Goal: Information Seeking & Learning: Learn about a topic

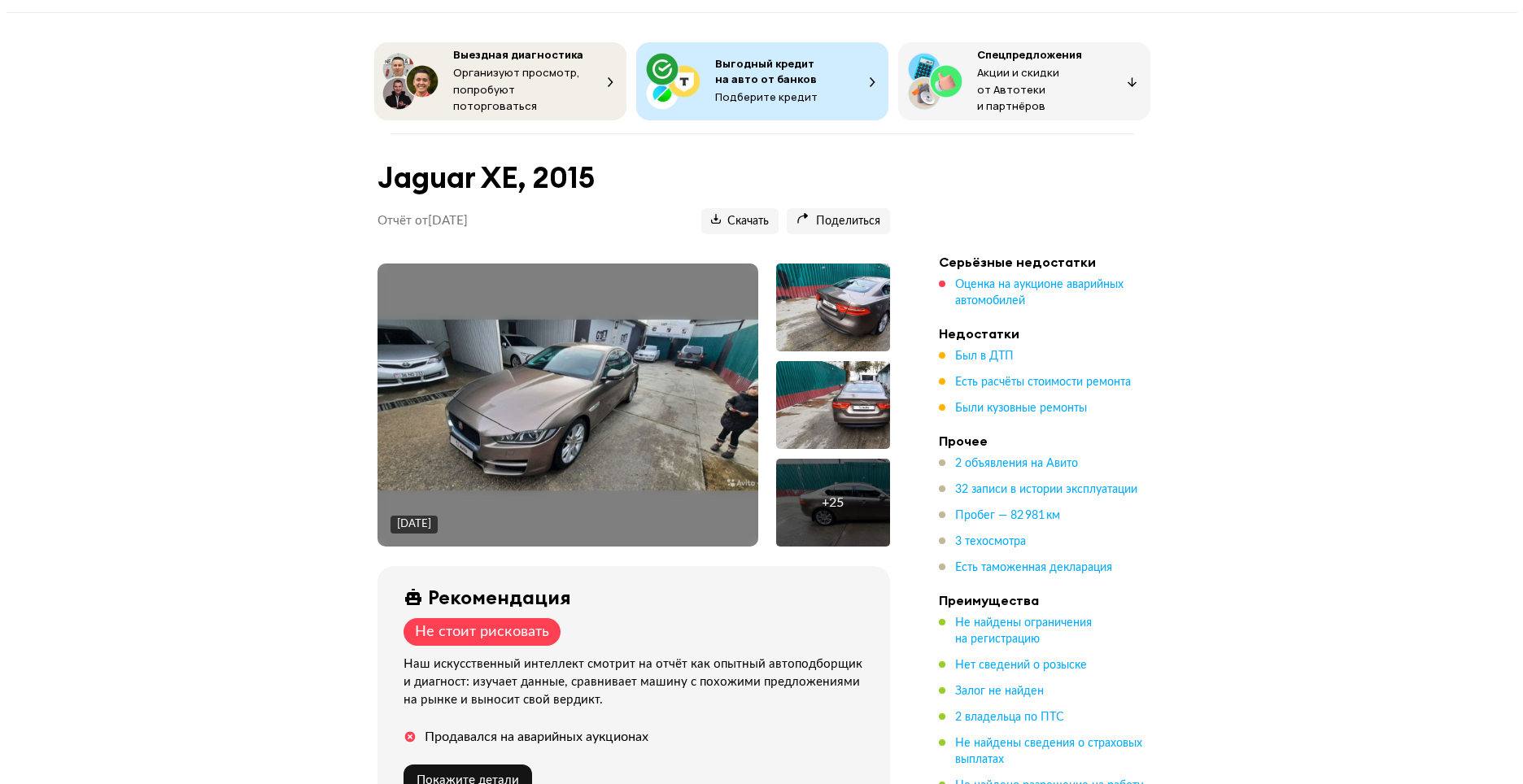
scroll to position [82, 0]
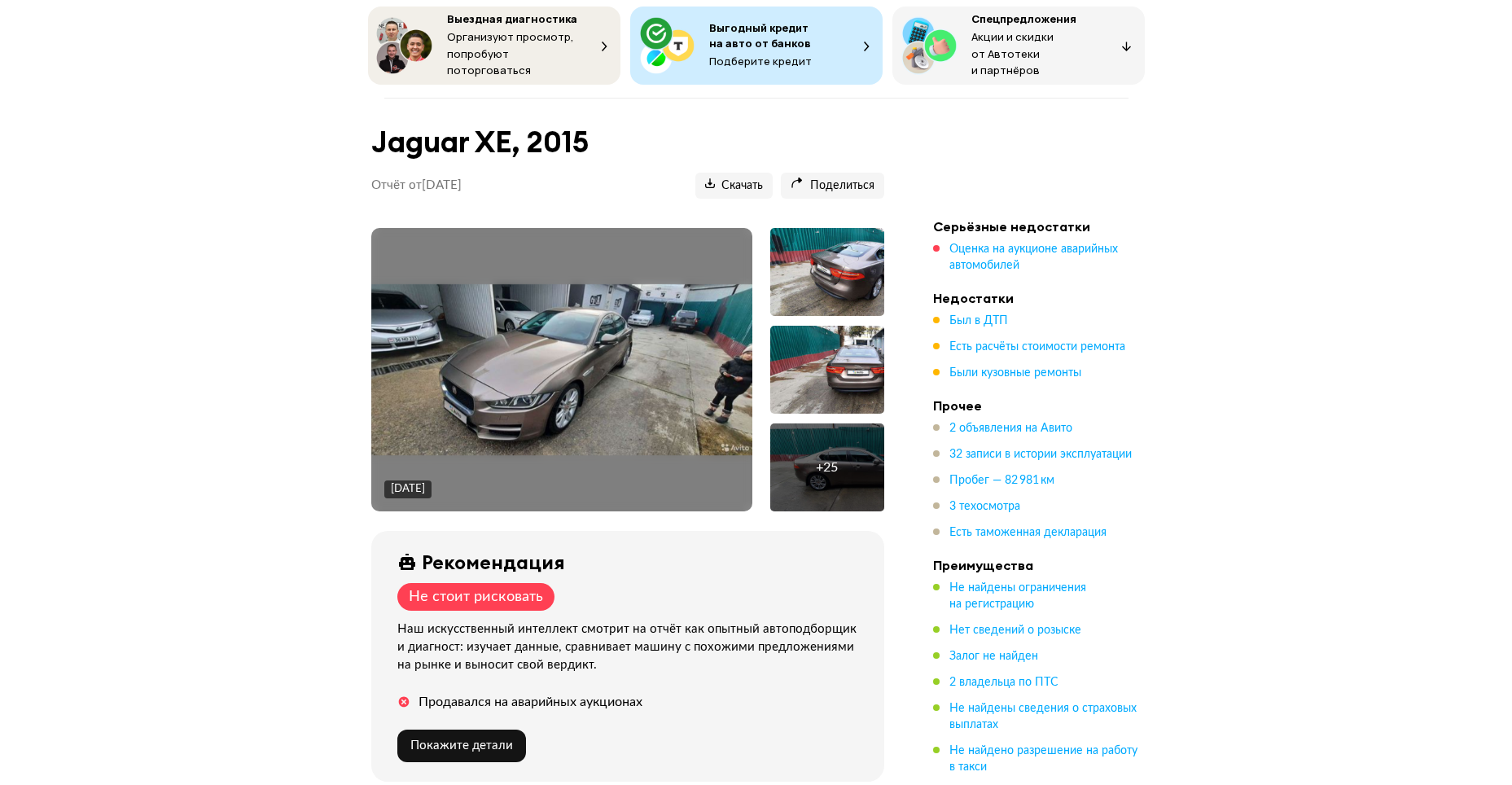
click at [619, 358] on img at bounding box center [561, 370] width 381 height 172
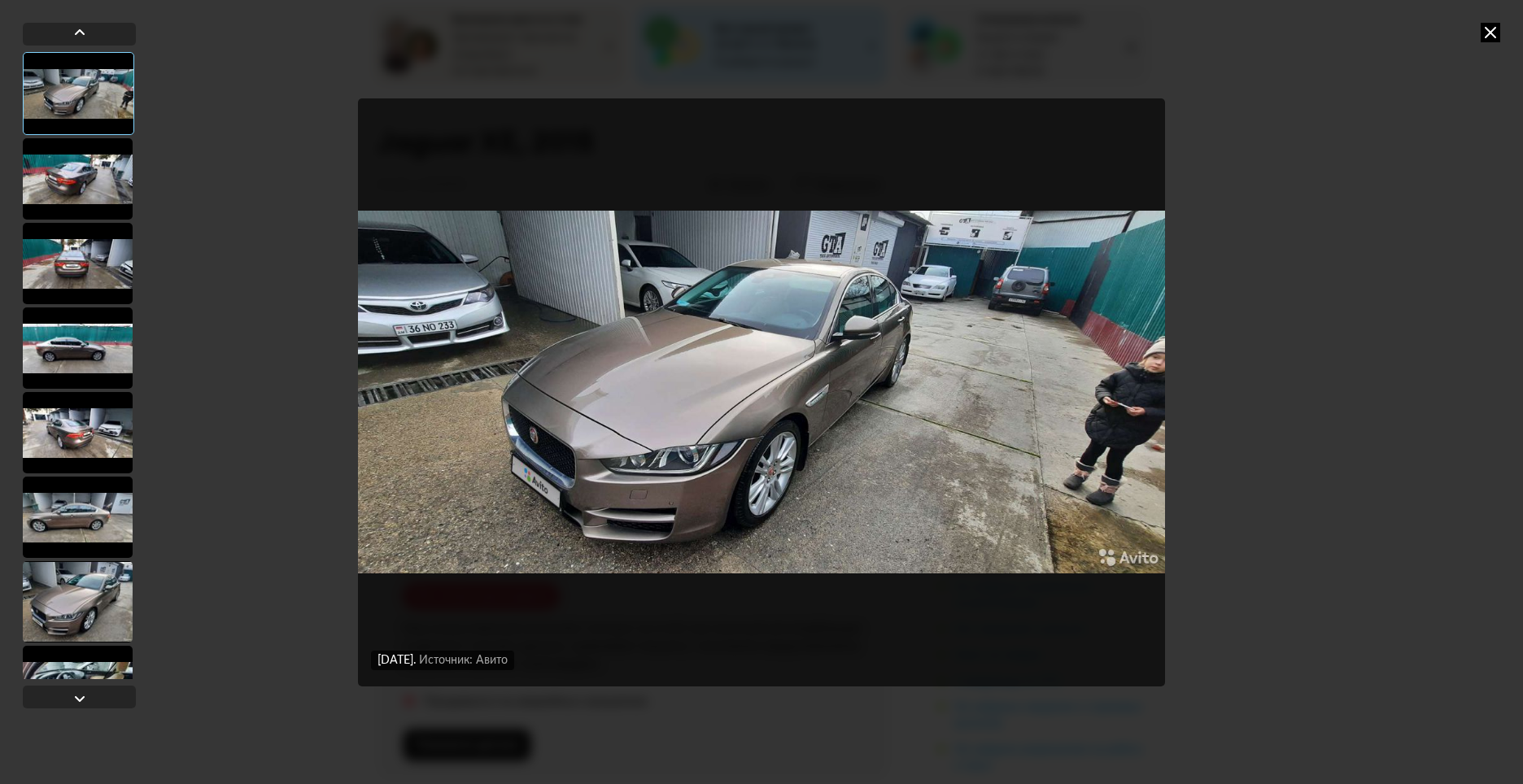
click at [1326, 315] on div "[DATE] Источник: Авито [DATE] Источник: Авито" at bounding box center [761, 392] width 1523 height 784
click at [102, 176] on div at bounding box center [77, 179] width 110 height 82
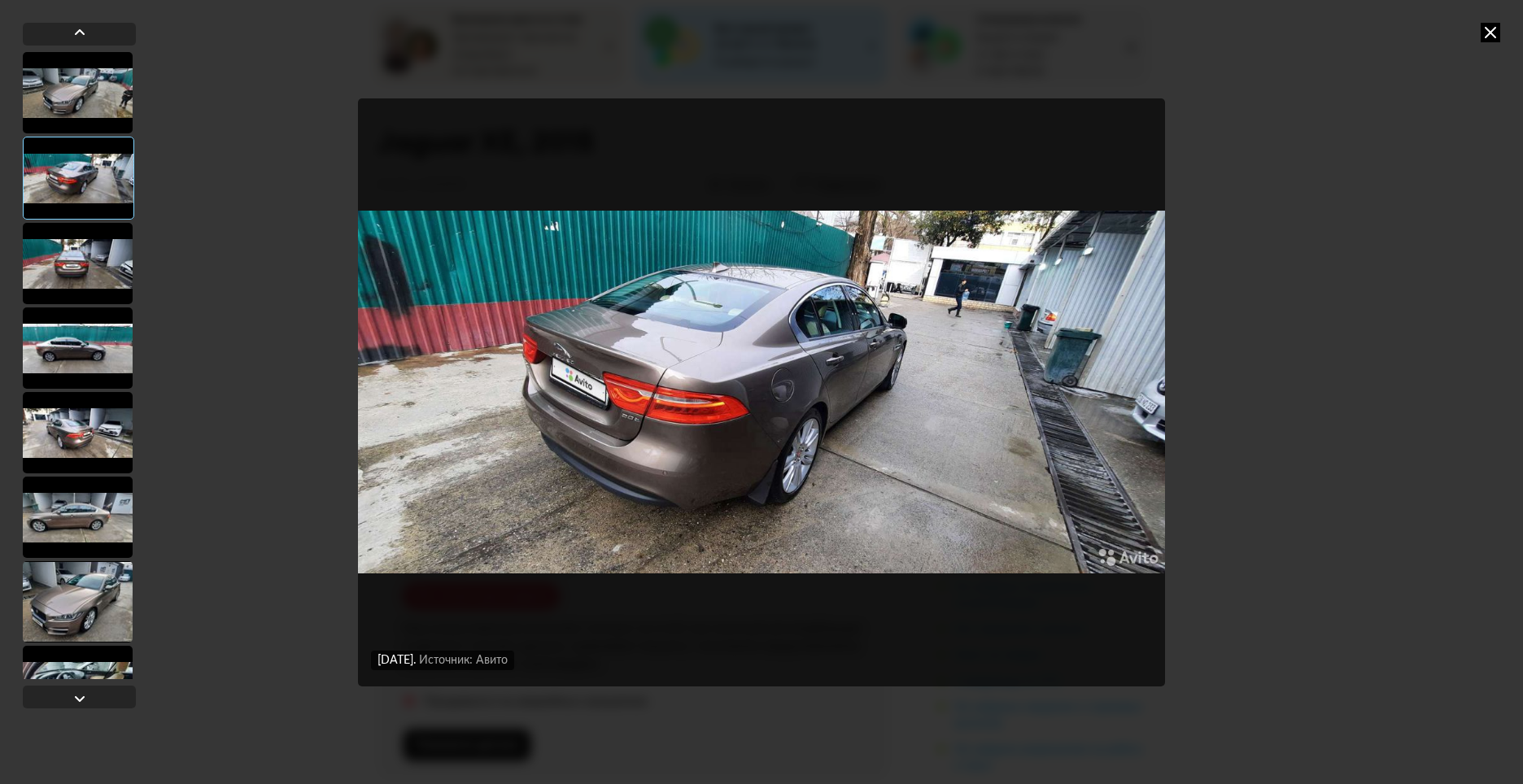
click at [70, 210] on div at bounding box center [78, 178] width 111 height 83
click at [79, 254] on div at bounding box center [77, 264] width 110 height 82
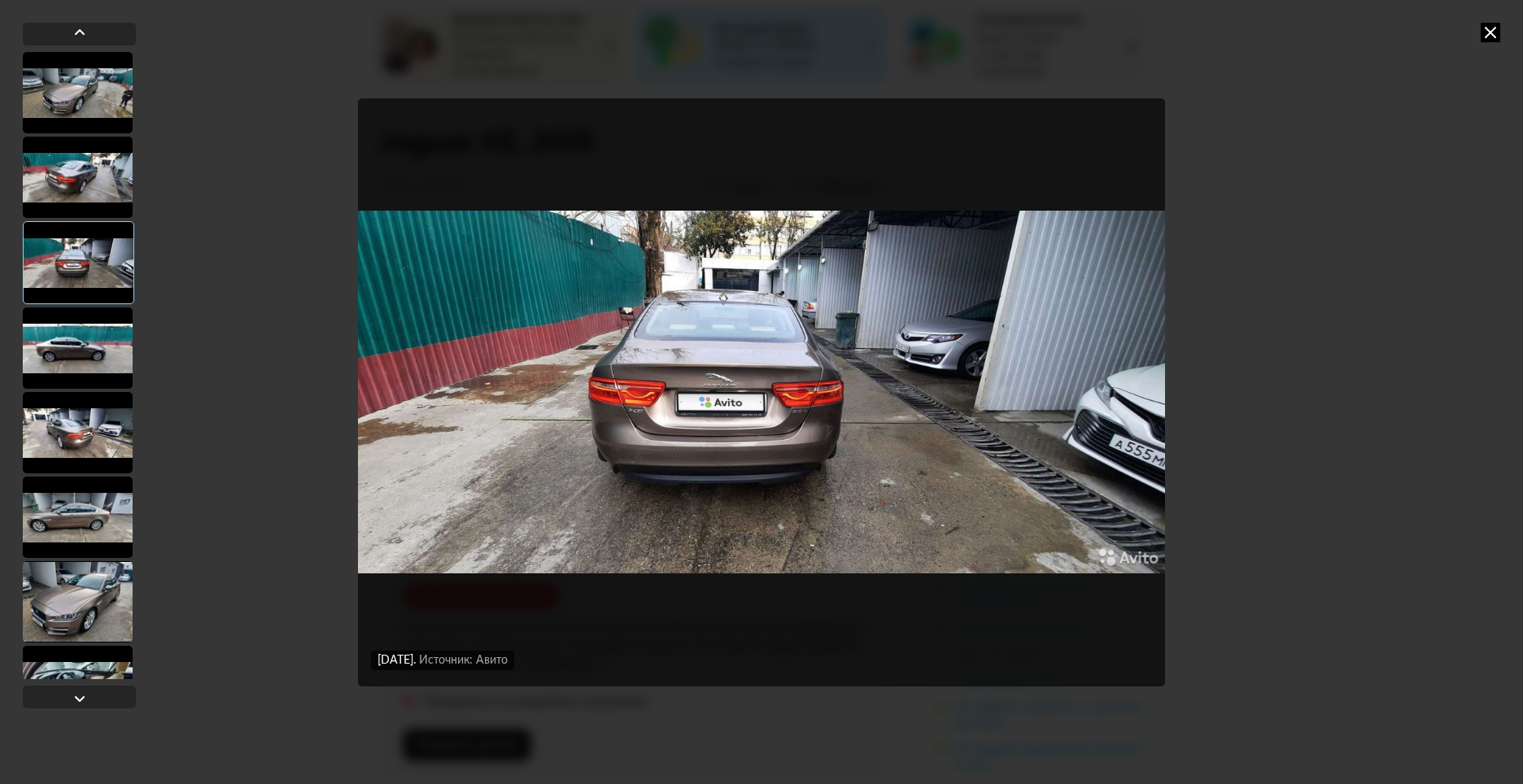
click at [104, 350] on div at bounding box center [77, 348] width 110 height 82
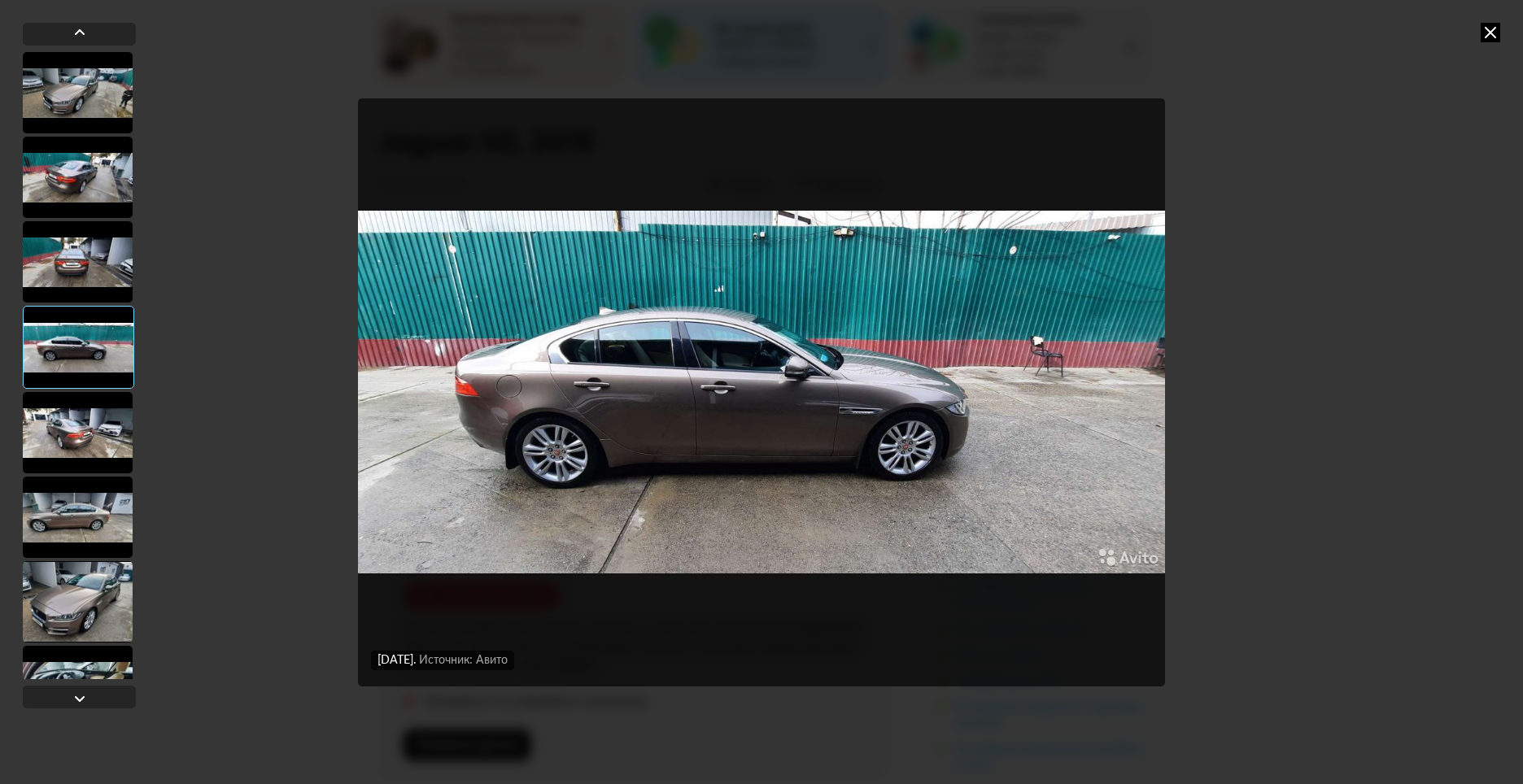
click at [83, 418] on div at bounding box center [77, 433] width 110 height 82
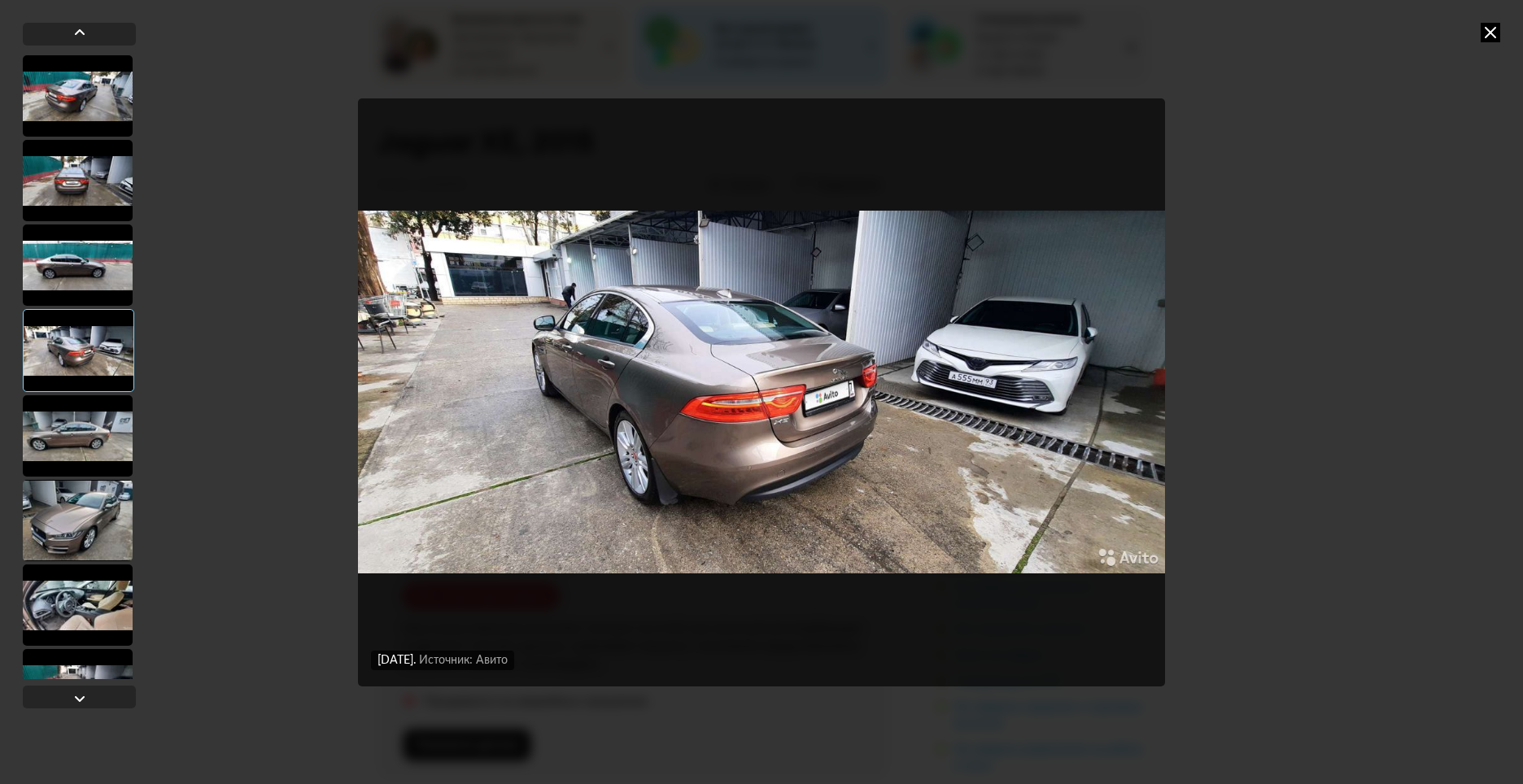
click at [83, 434] on div at bounding box center [77, 436] width 110 height 82
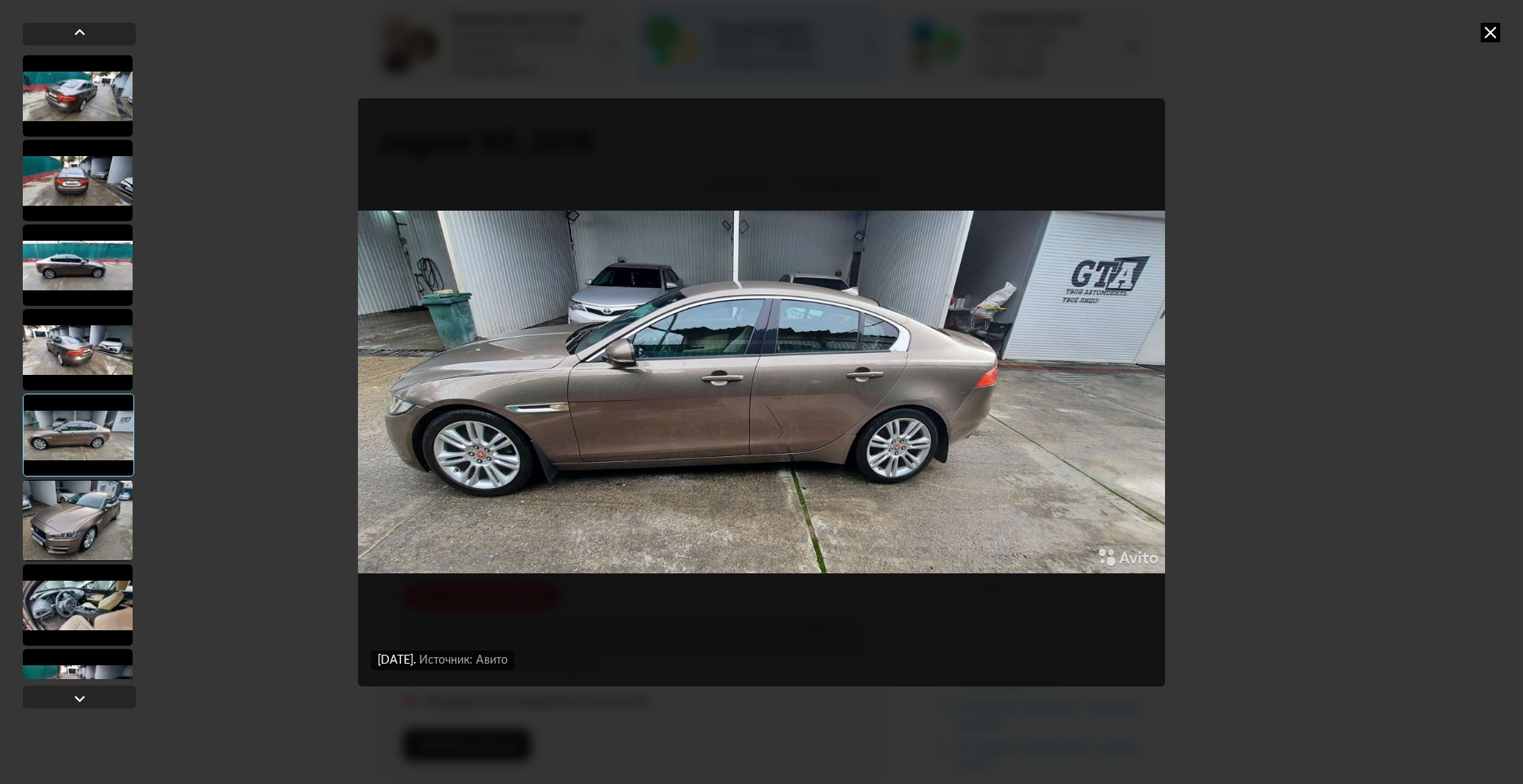
click at [81, 506] on div at bounding box center [77, 520] width 110 height 82
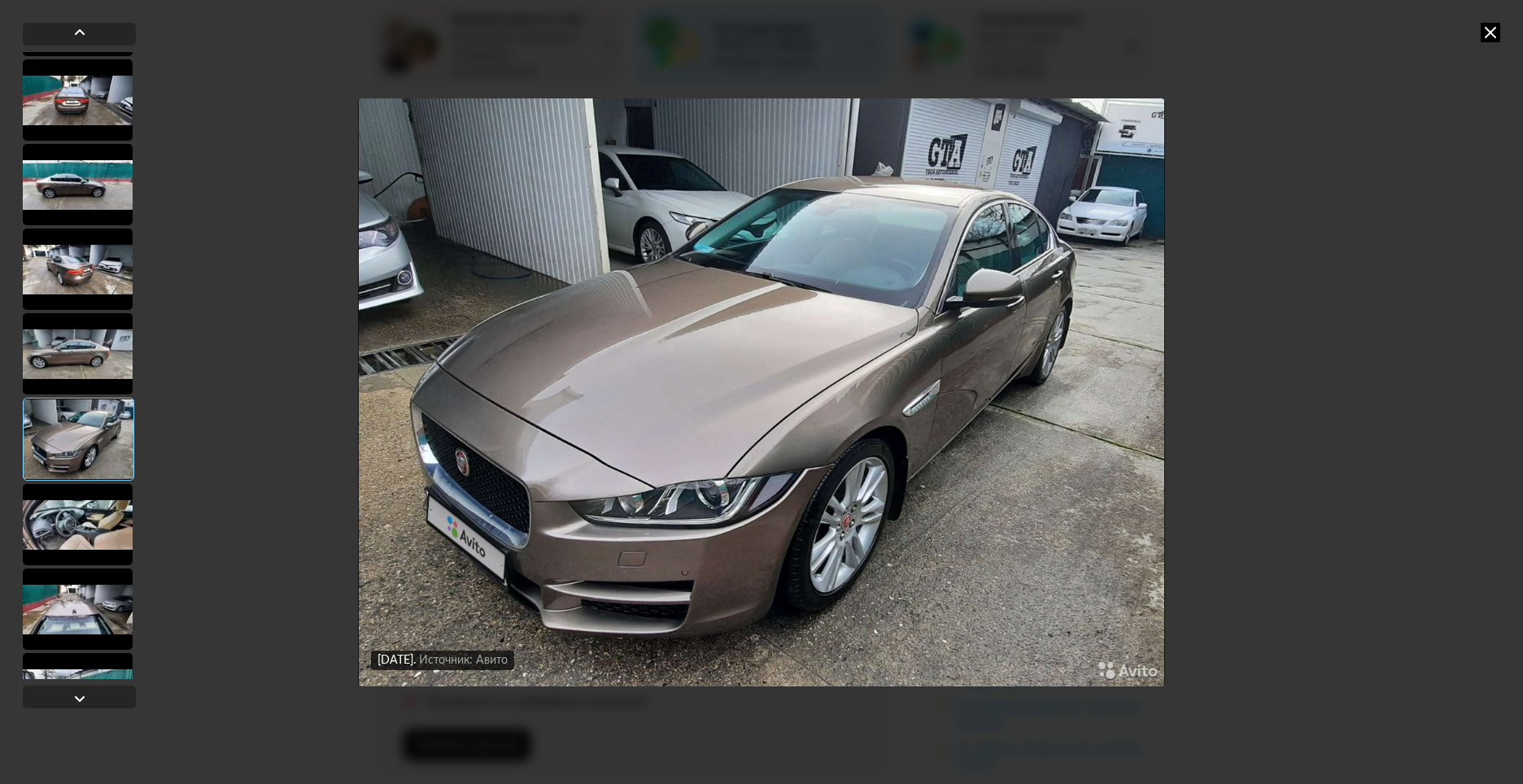
scroll to position [162, 0]
click at [75, 539] on div at bounding box center [77, 524] width 110 height 82
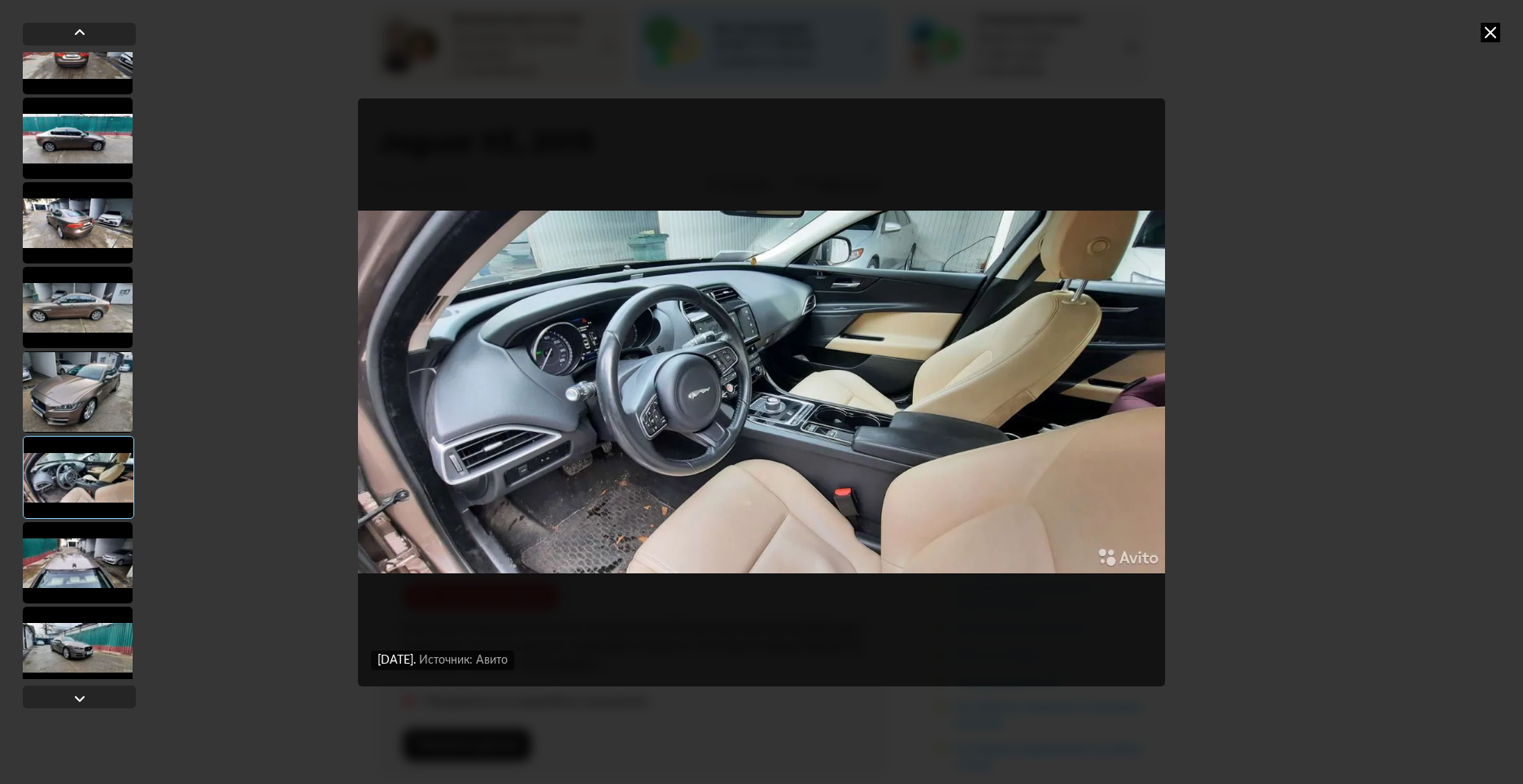
scroll to position [244, 0]
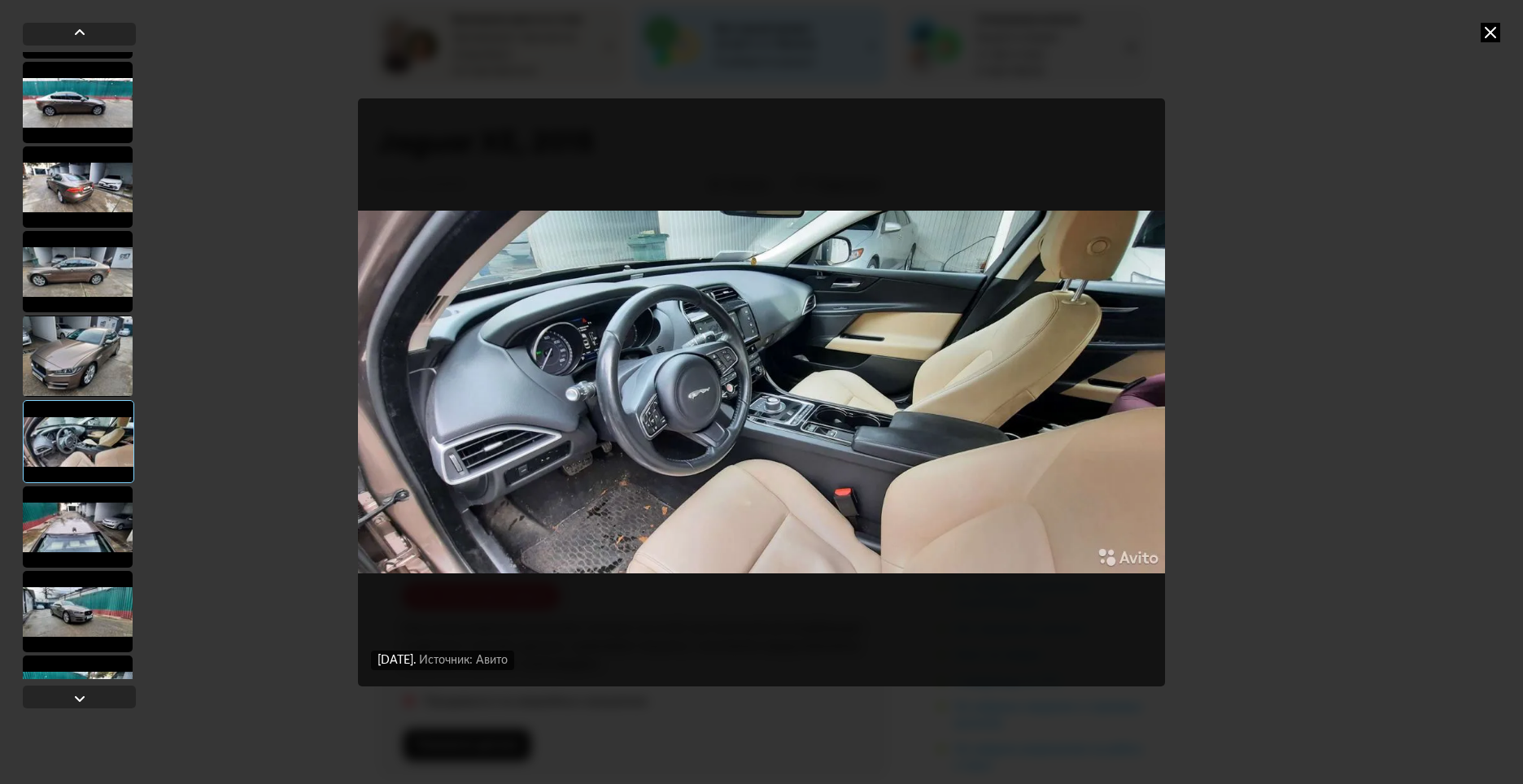
click at [75, 527] on div at bounding box center [77, 527] width 110 height 82
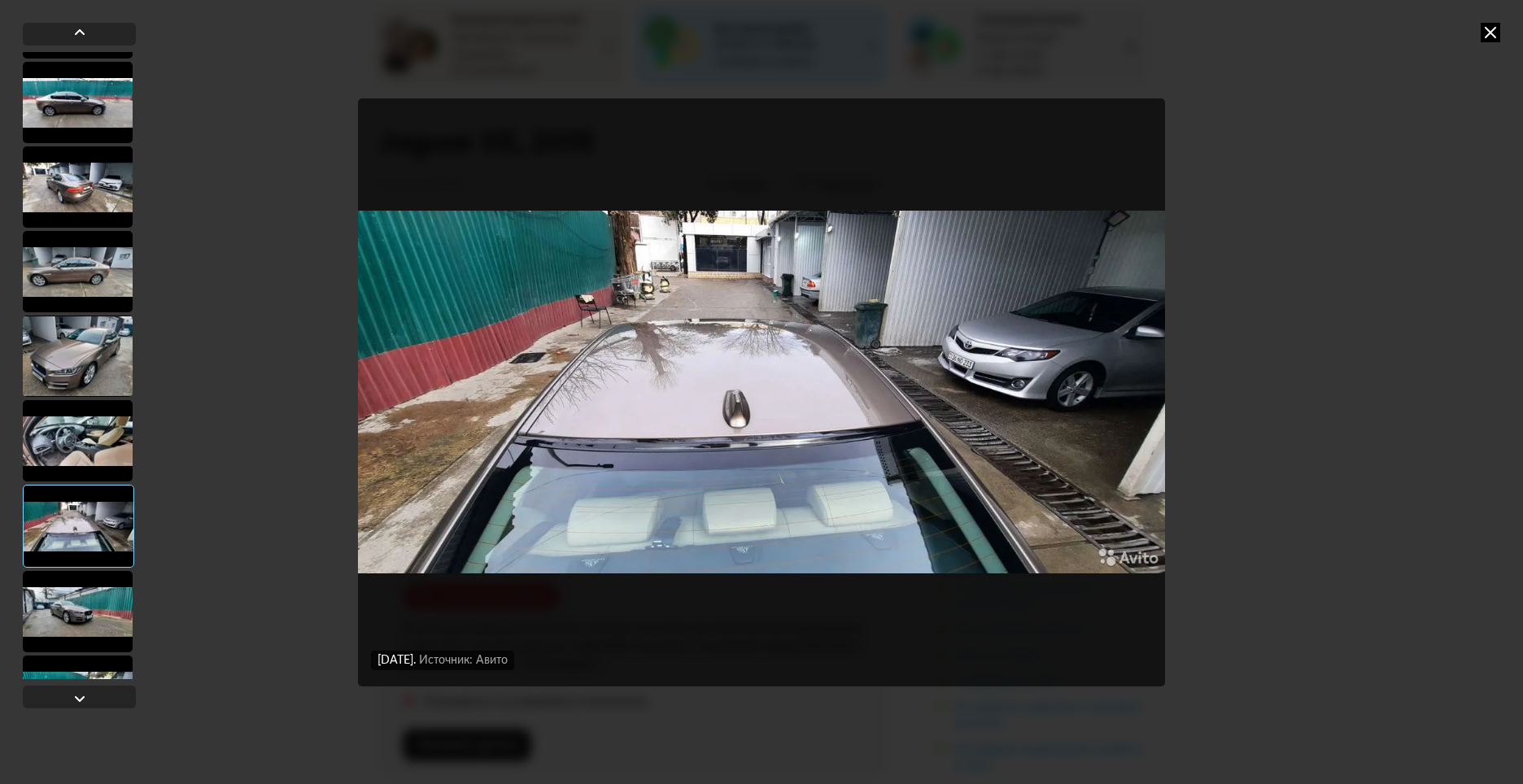
scroll to position [325, 0]
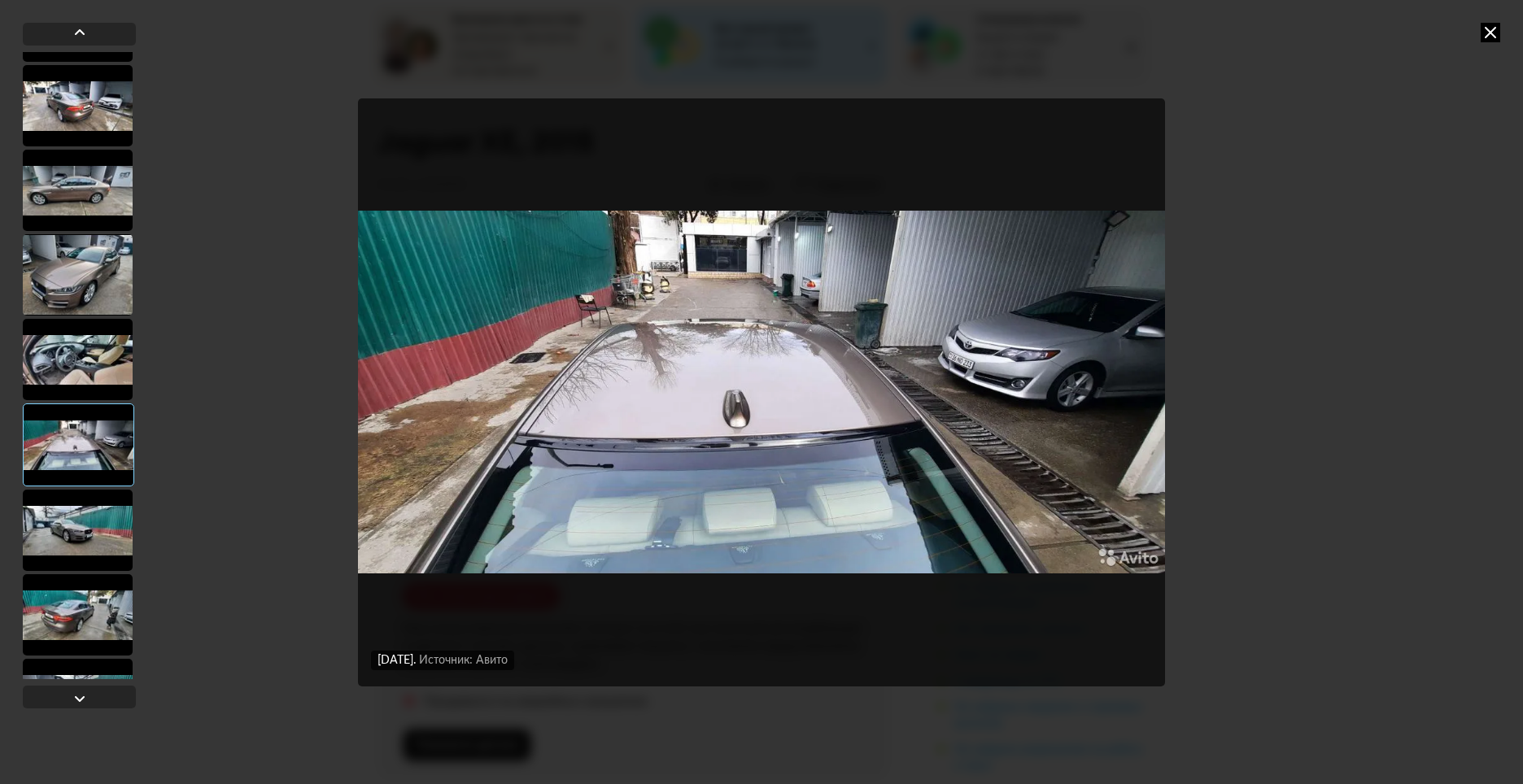
click at [83, 520] on div at bounding box center [77, 530] width 110 height 82
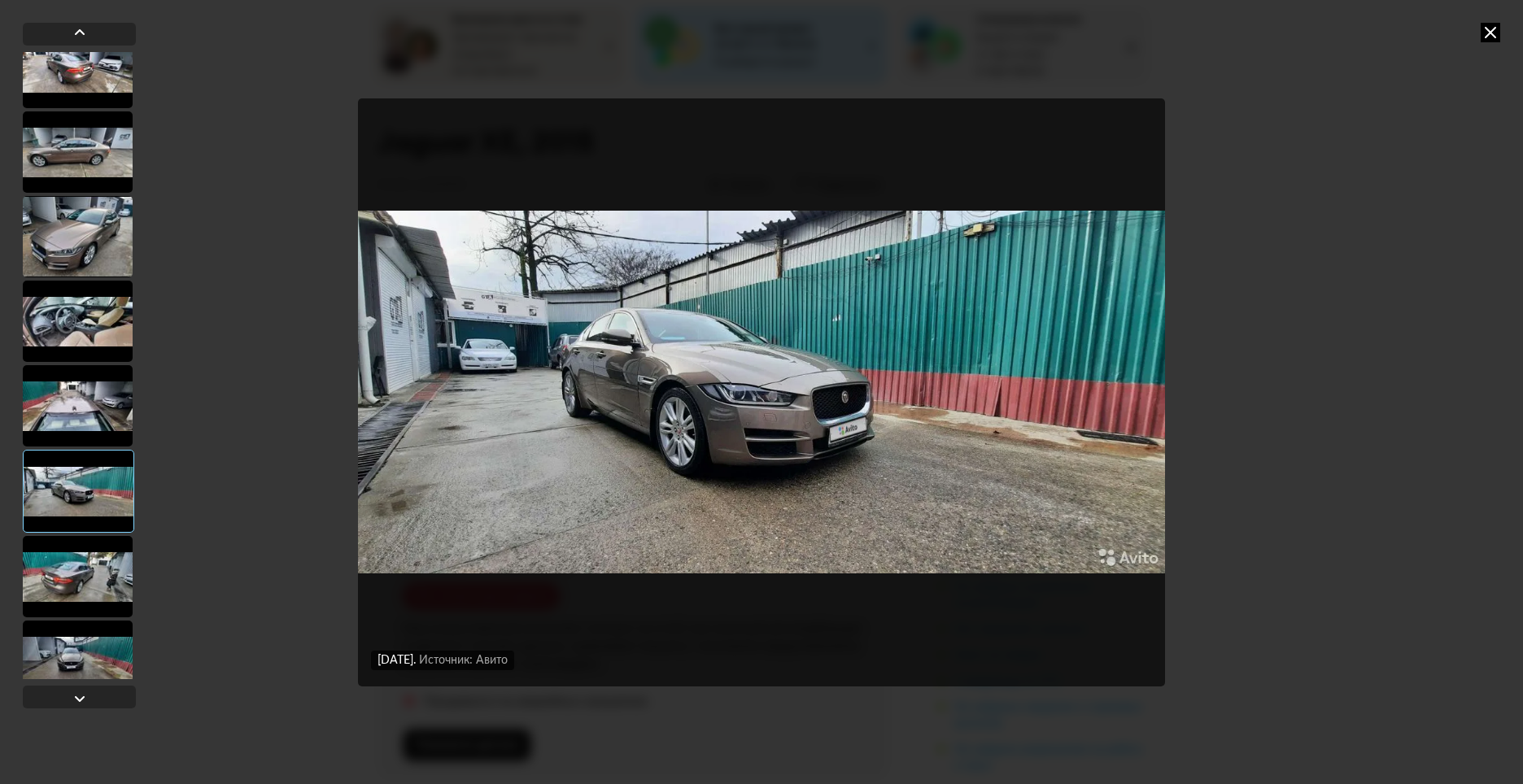
scroll to position [407, 0]
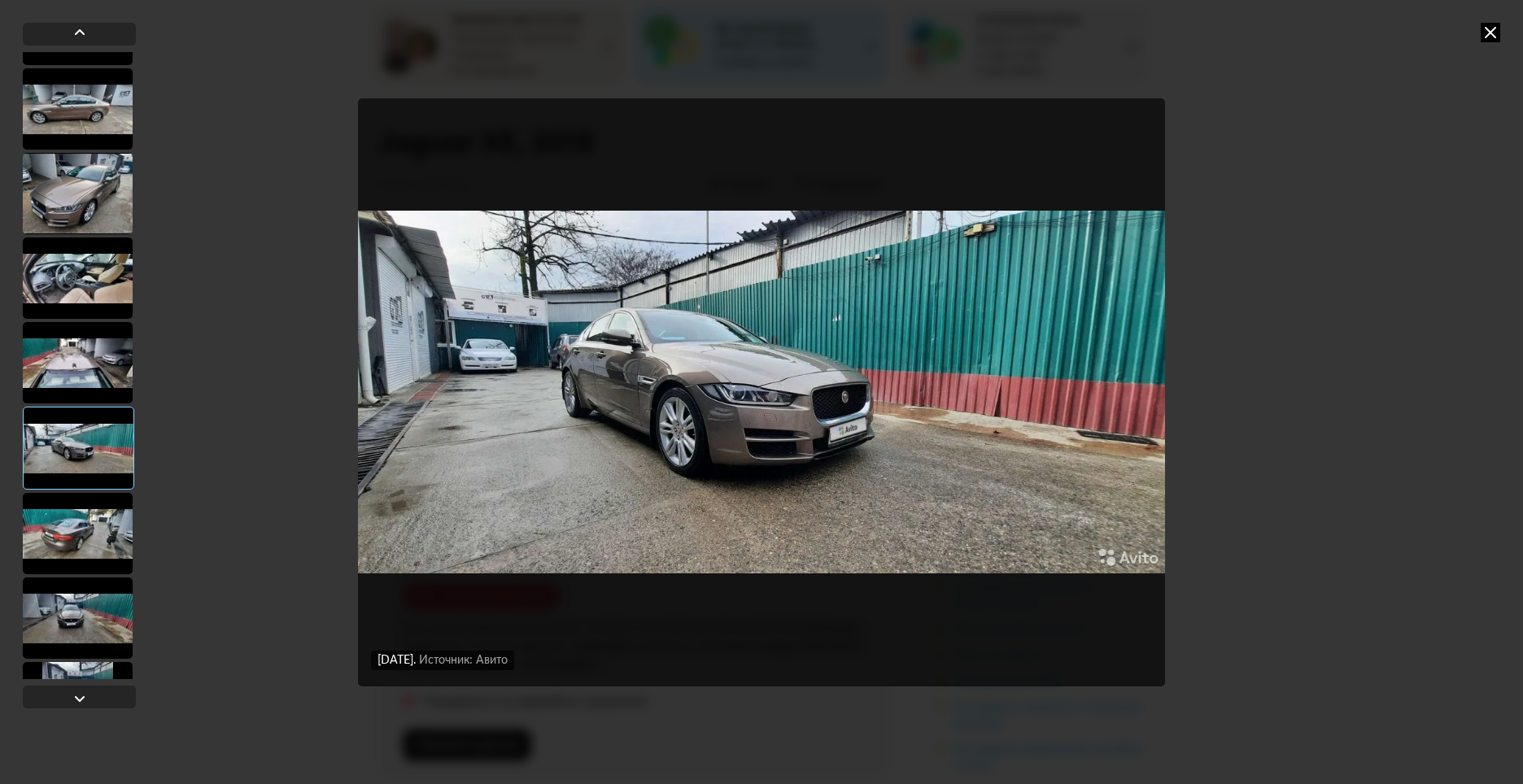
click at [81, 524] on div at bounding box center [77, 533] width 110 height 82
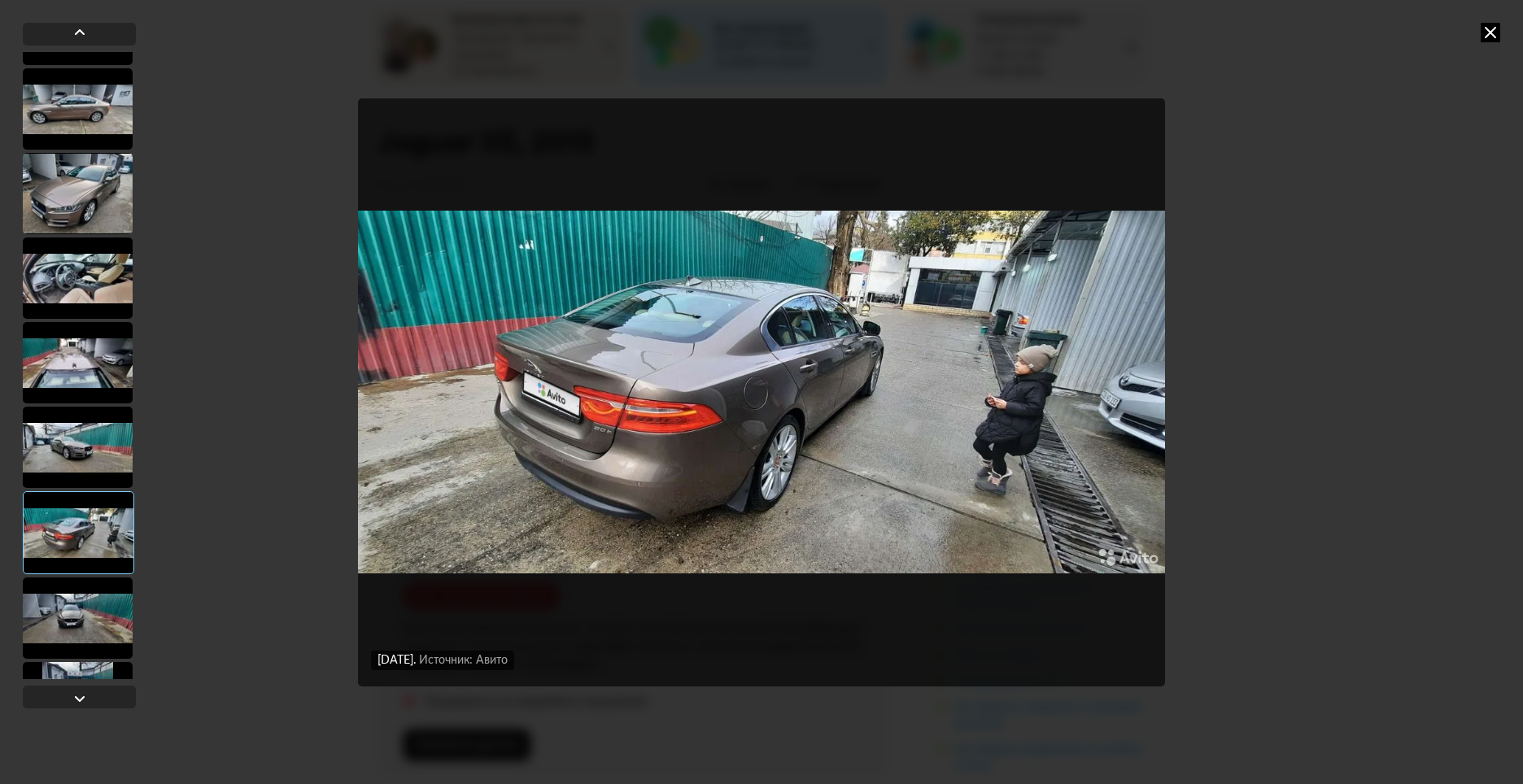
click at [80, 605] on div at bounding box center [77, 618] width 110 height 82
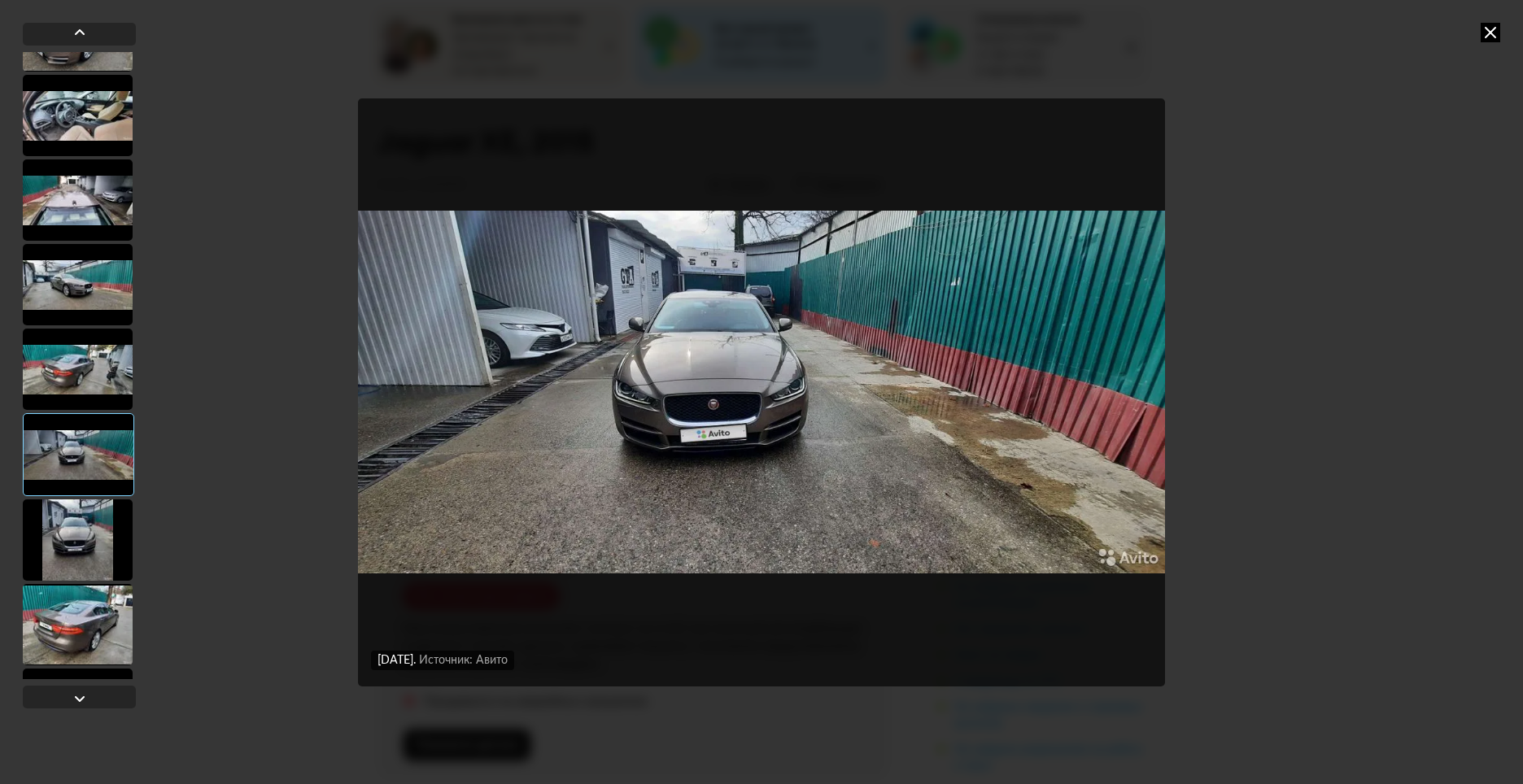
scroll to position [650, 0]
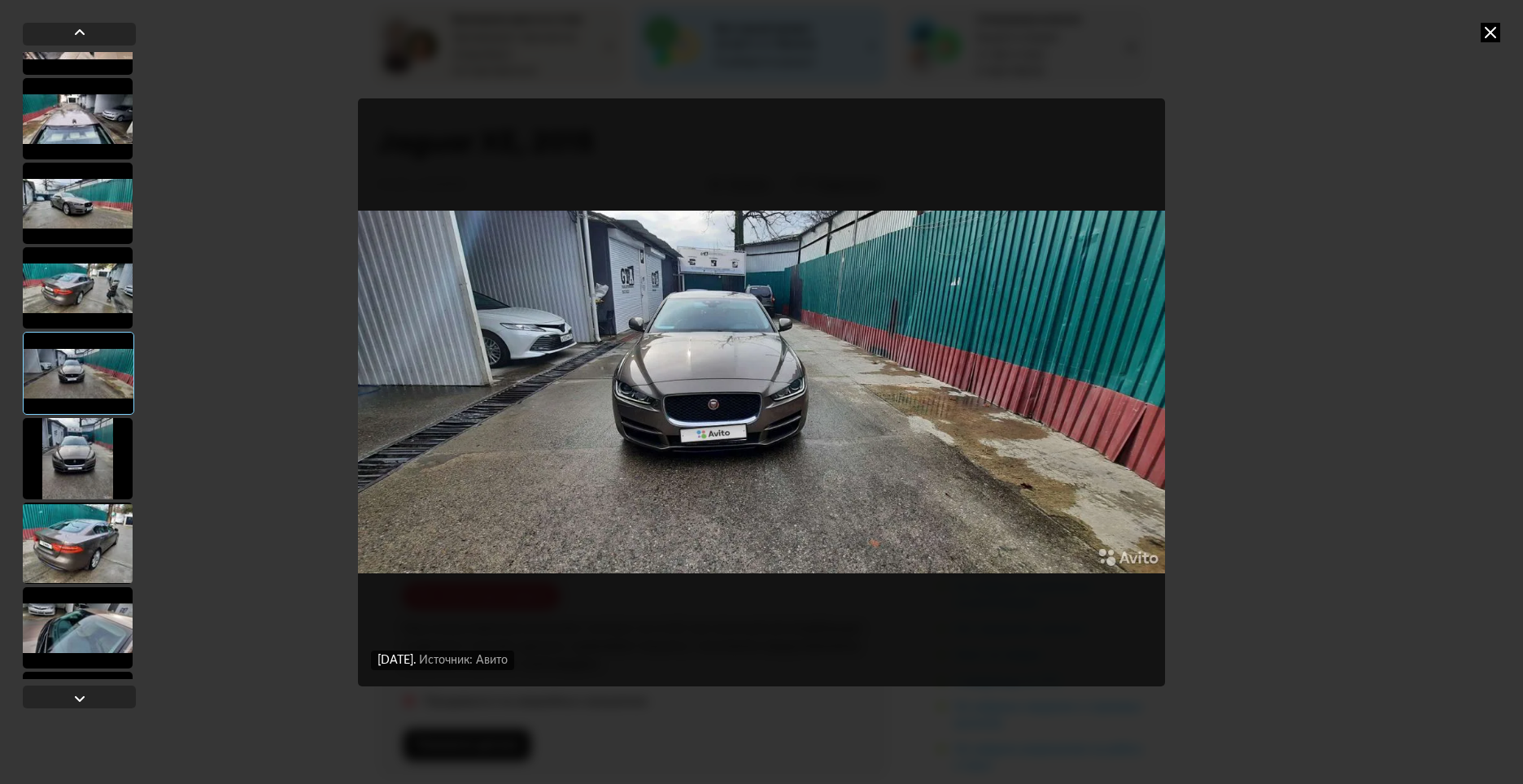
click at [97, 482] on div at bounding box center [77, 459] width 110 height 82
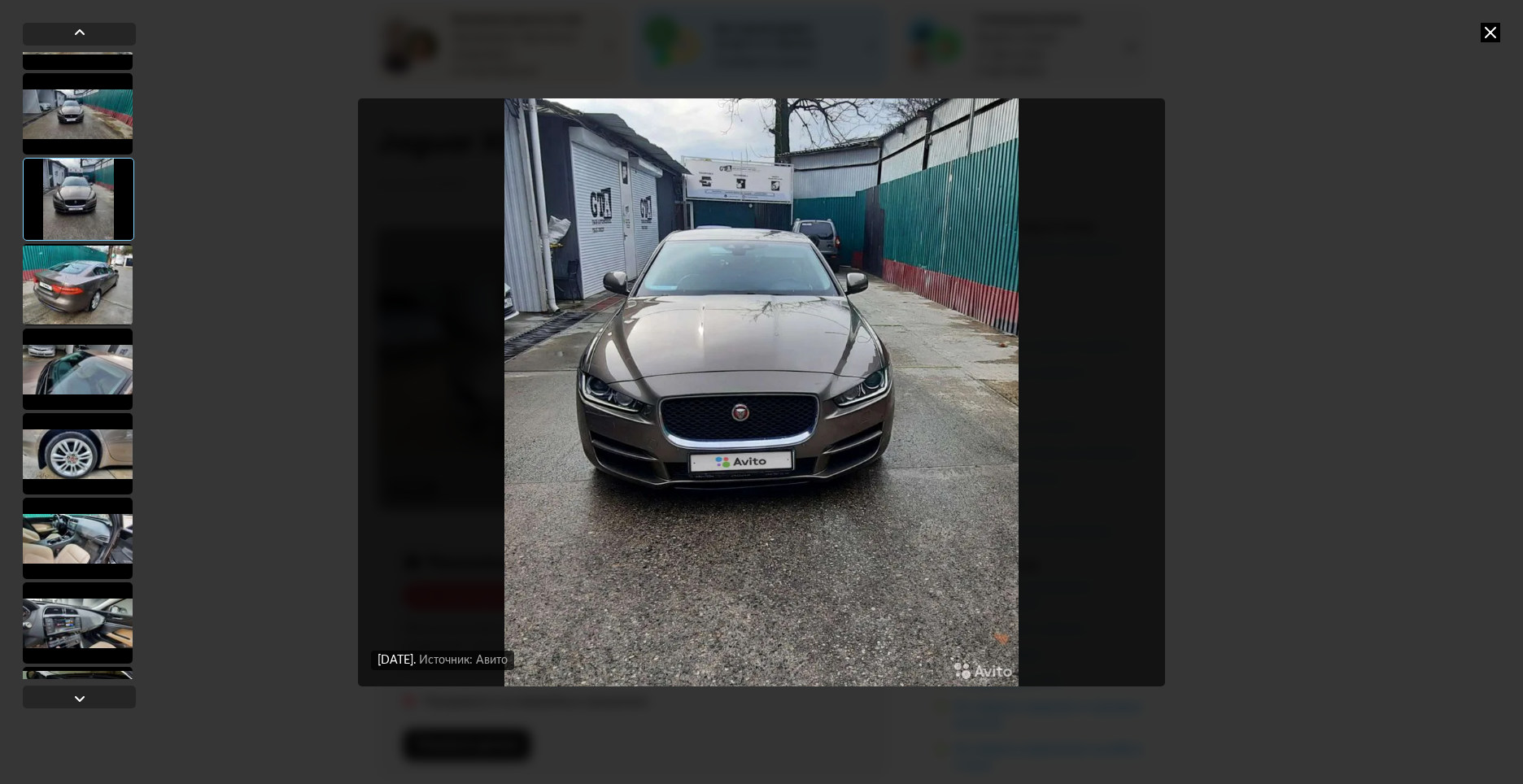
scroll to position [976, 0]
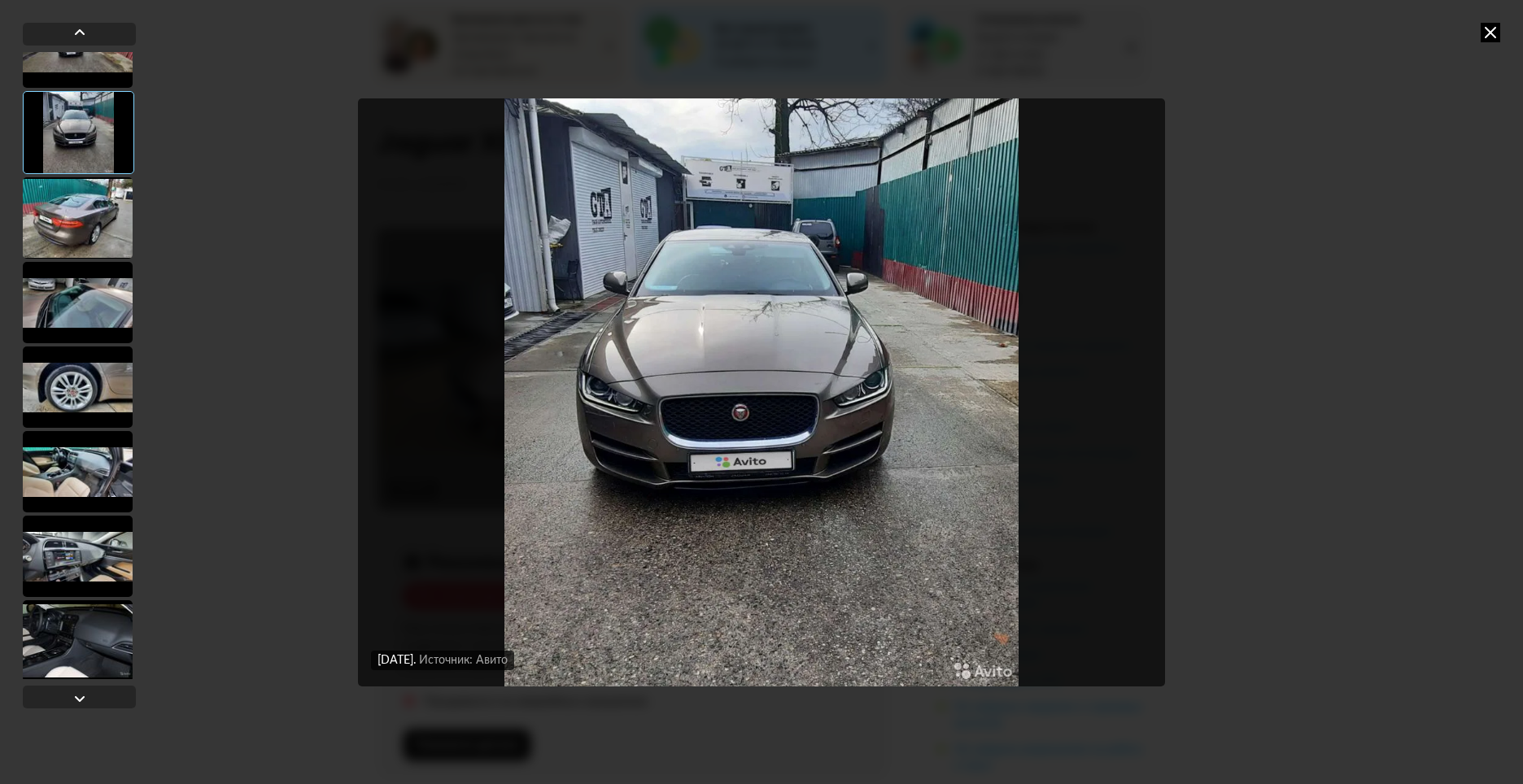
click at [87, 395] on div at bounding box center [77, 387] width 110 height 82
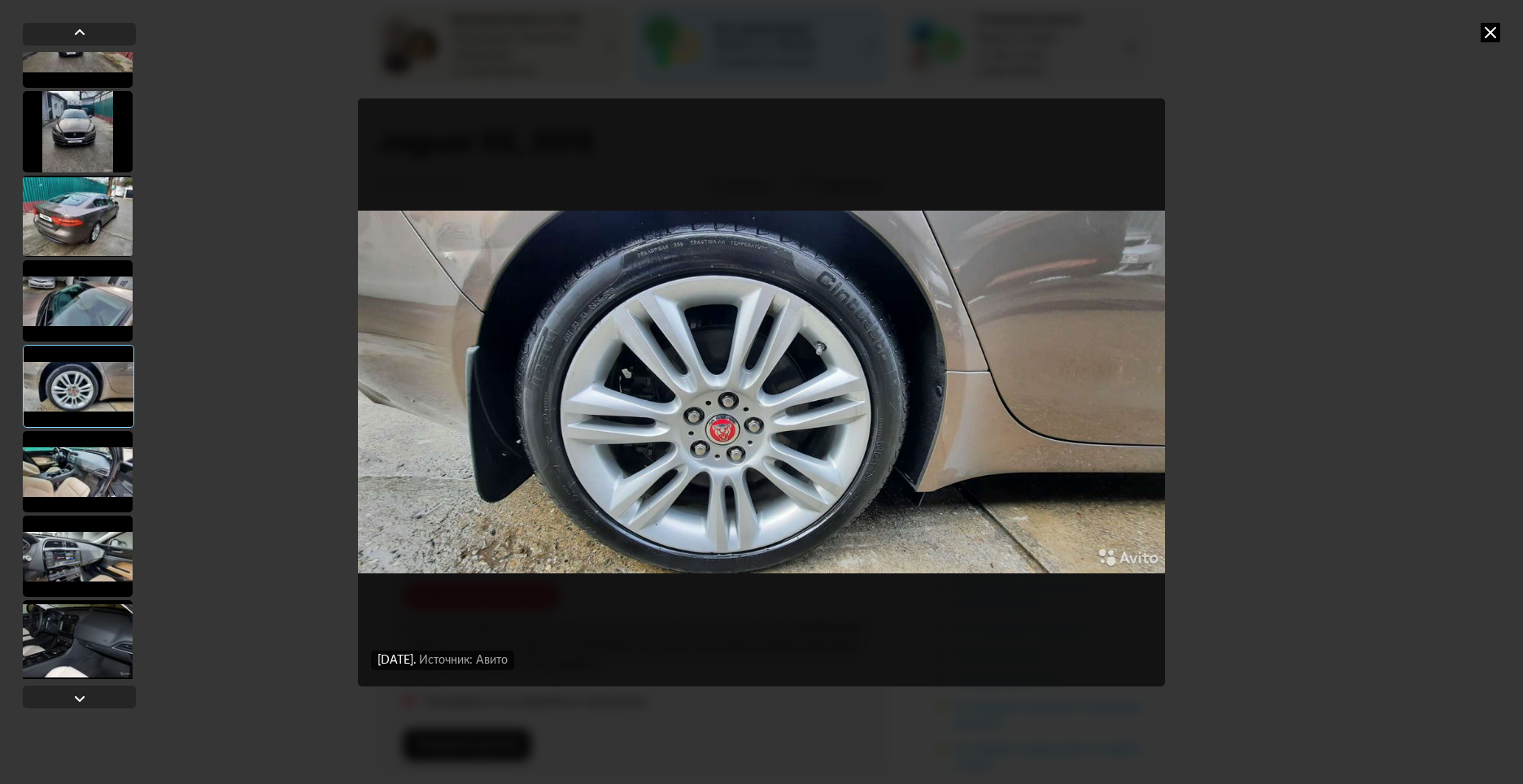
click at [79, 480] on div at bounding box center [77, 472] width 110 height 82
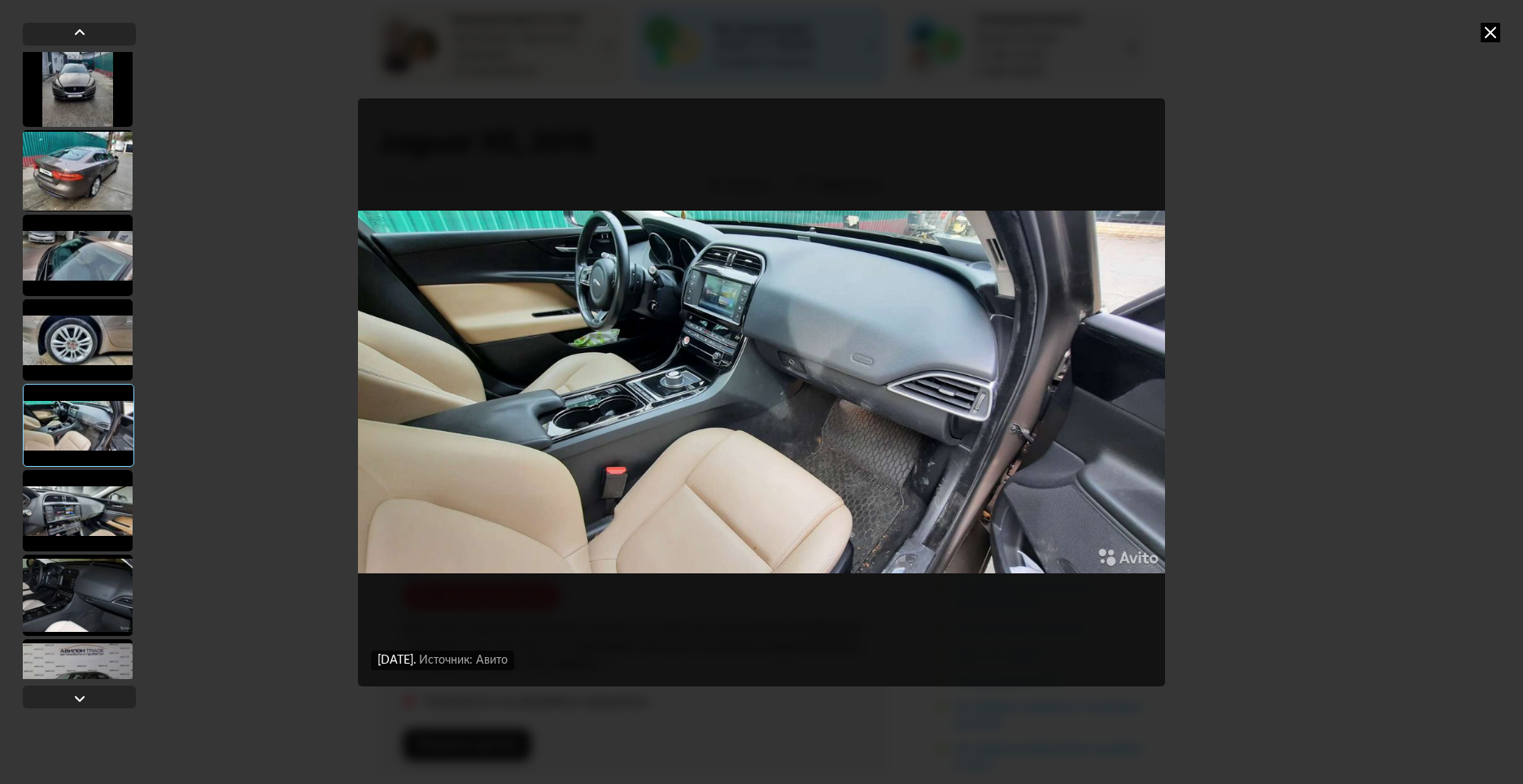
scroll to position [1057, 0]
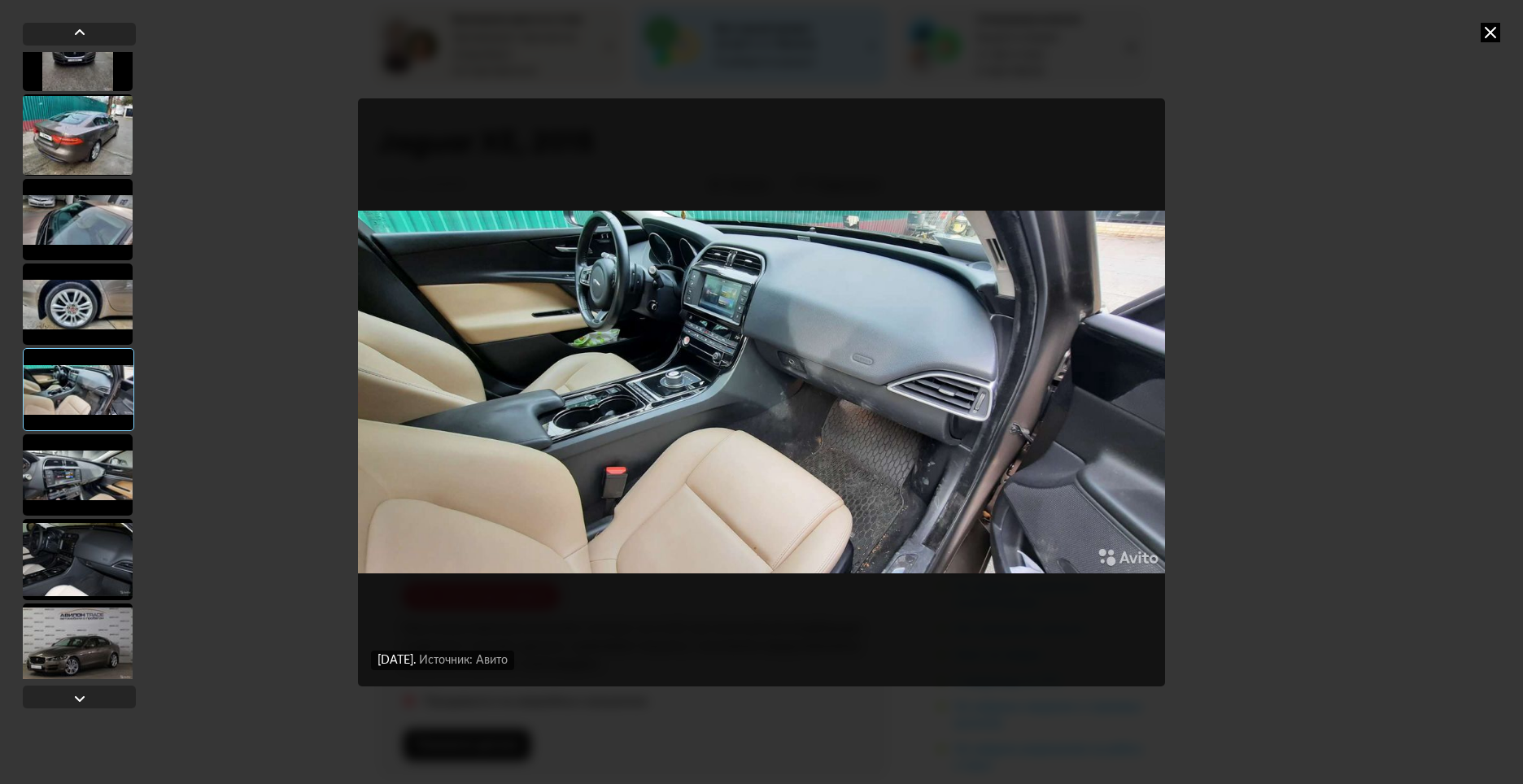
click at [90, 490] on div at bounding box center [77, 475] width 110 height 82
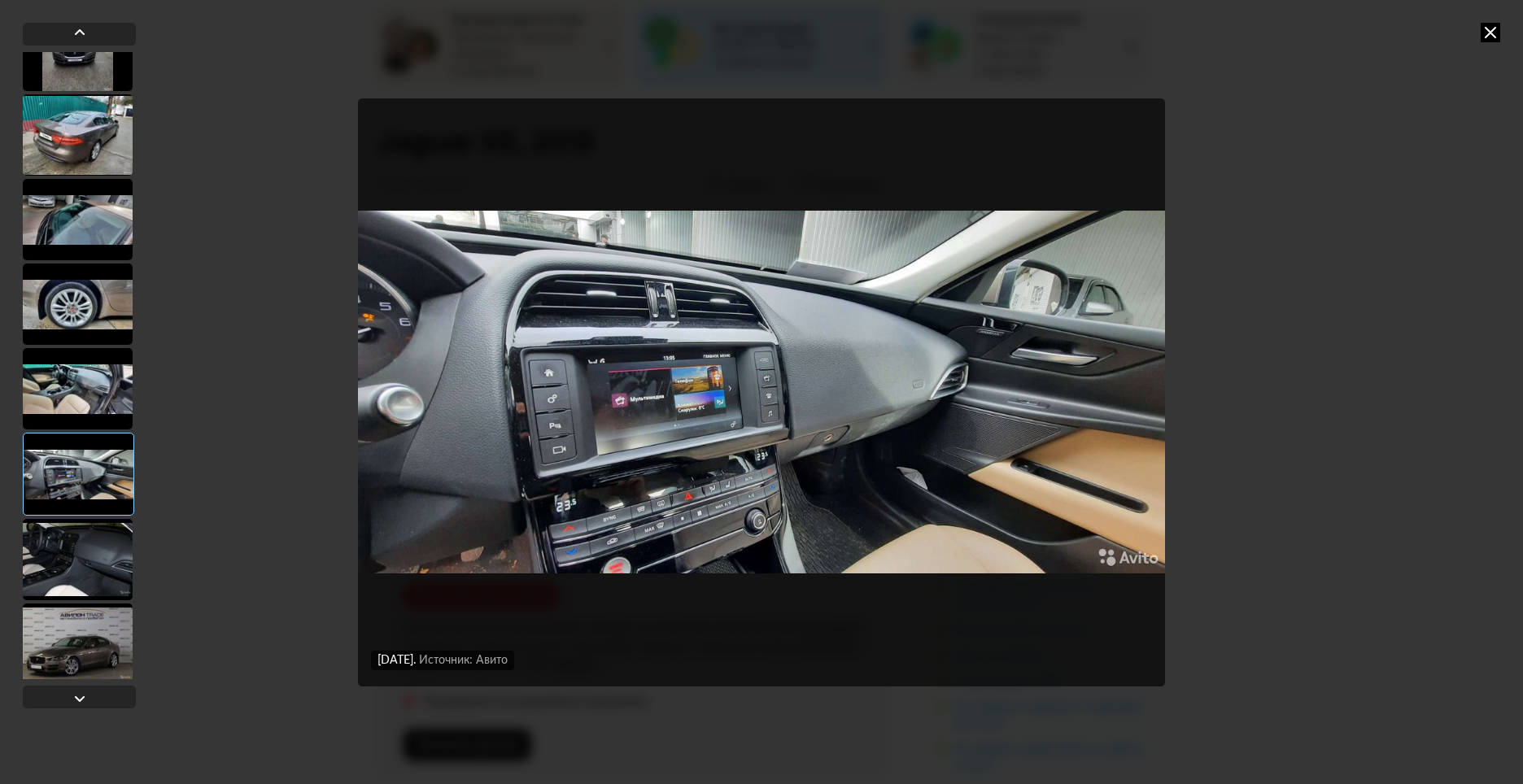
click at [91, 515] on div at bounding box center [79, 365] width 113 height 627
click at [85, 552] on div at bounding box center [77, 559] width 110 height 82
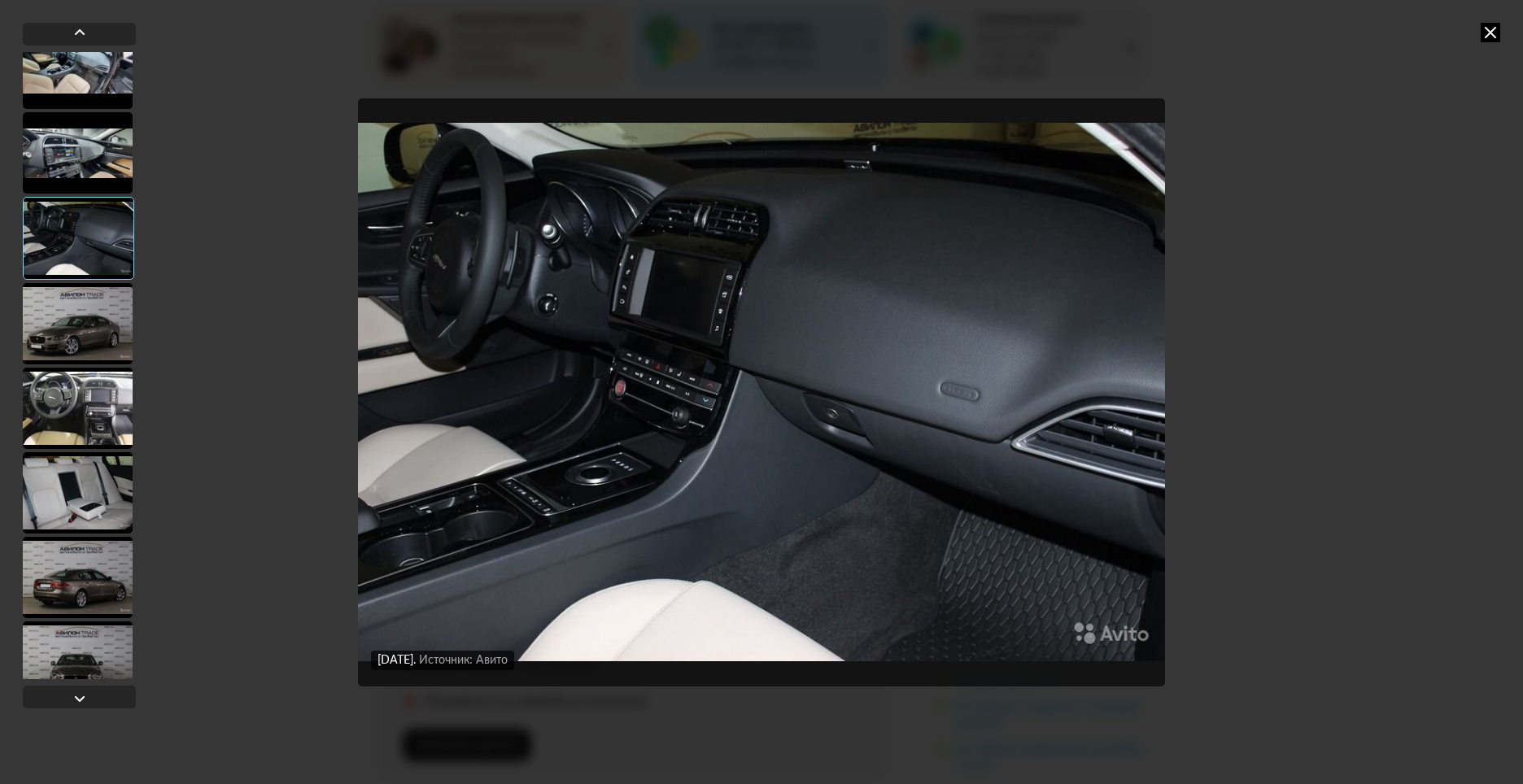
scroll to position [1382, 0]
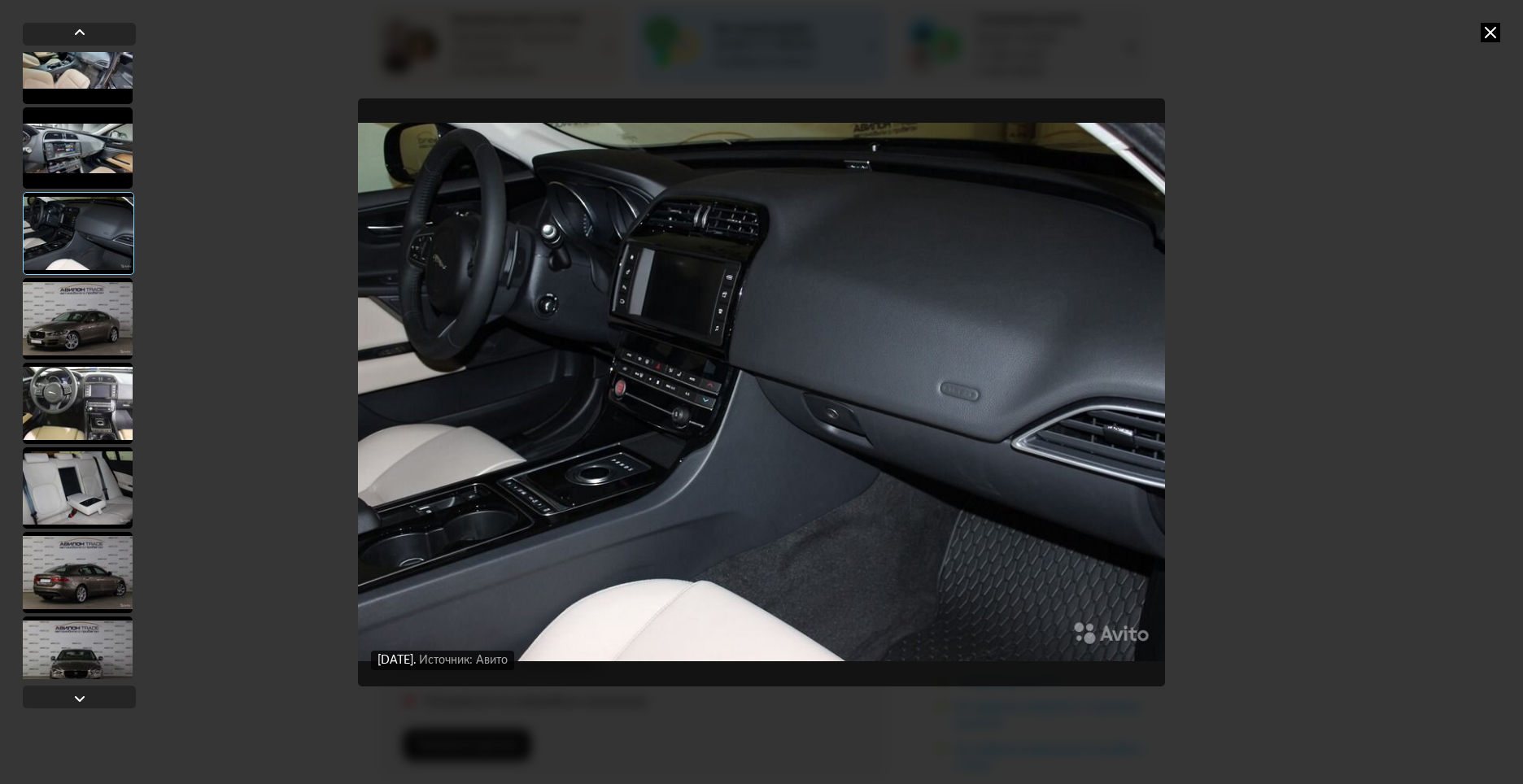
click at [82, 412] on div at bounding box center [77, 403] width 110 height 82
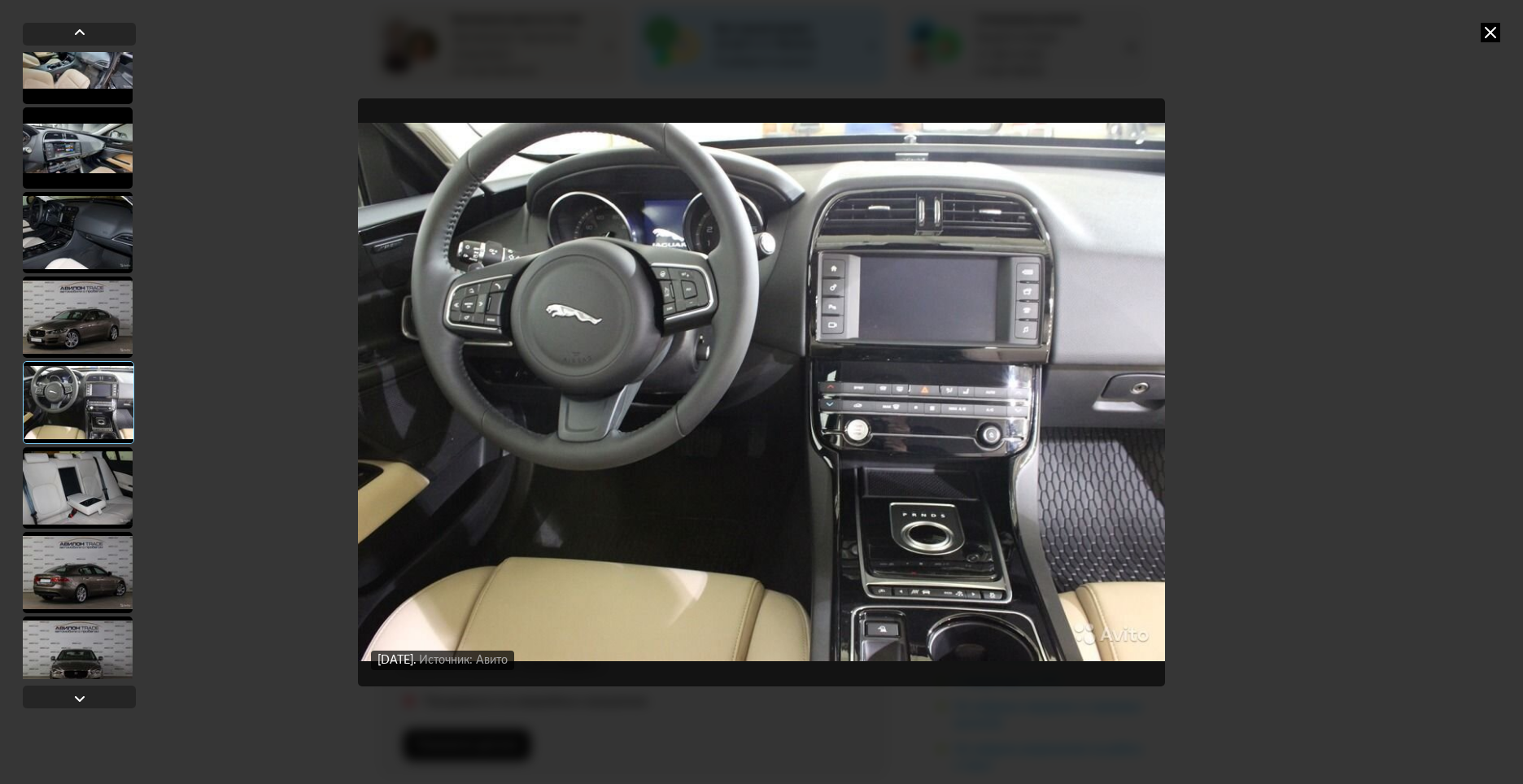
drag, startPoint x: 75, startPoint y: 461, endPoint x: 79, endPoint y: 474, distance: 13.6
click at [75, 464] on div at bounding box center [77, 488] width 110 height 82
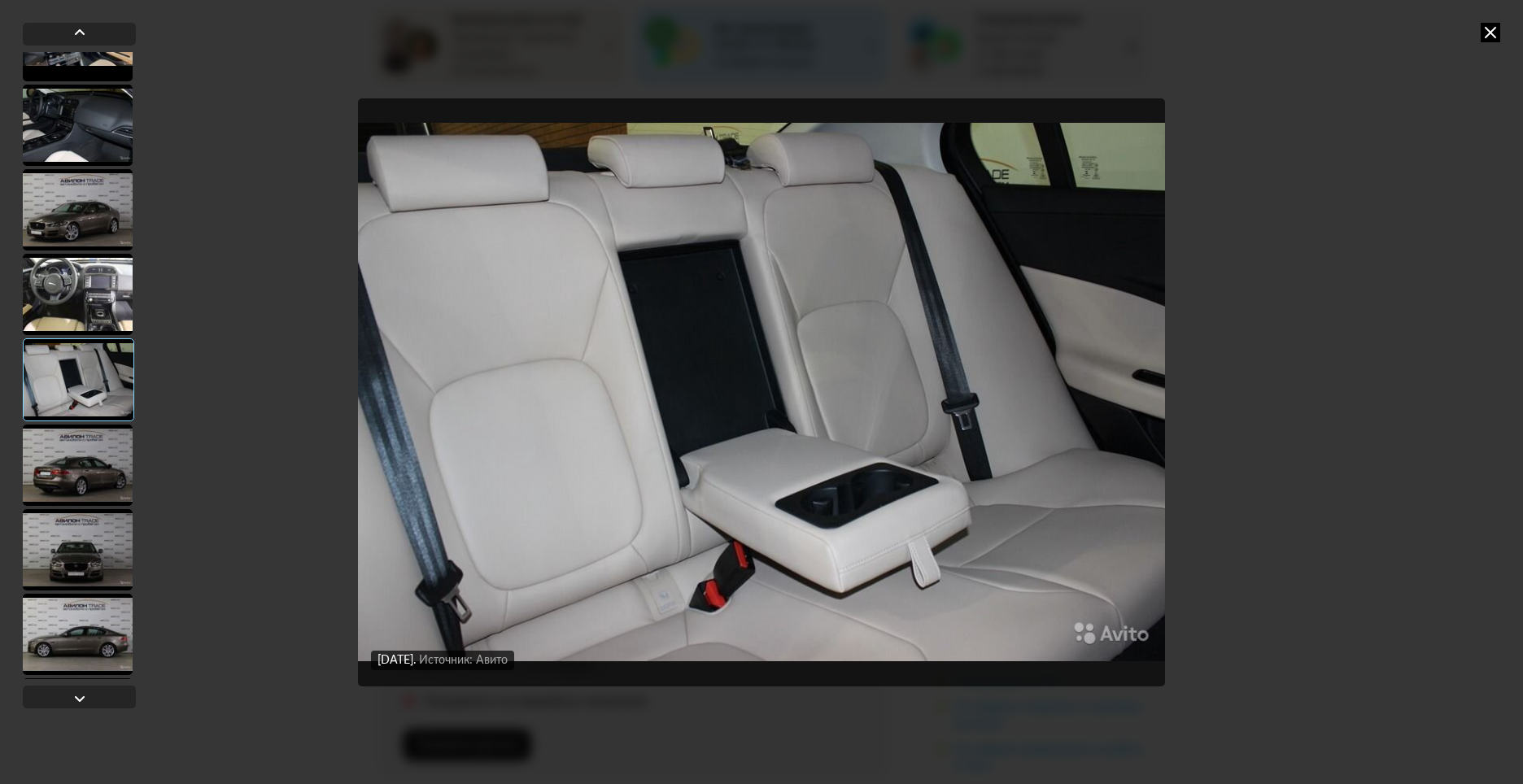
scroll to position [1545, 0]
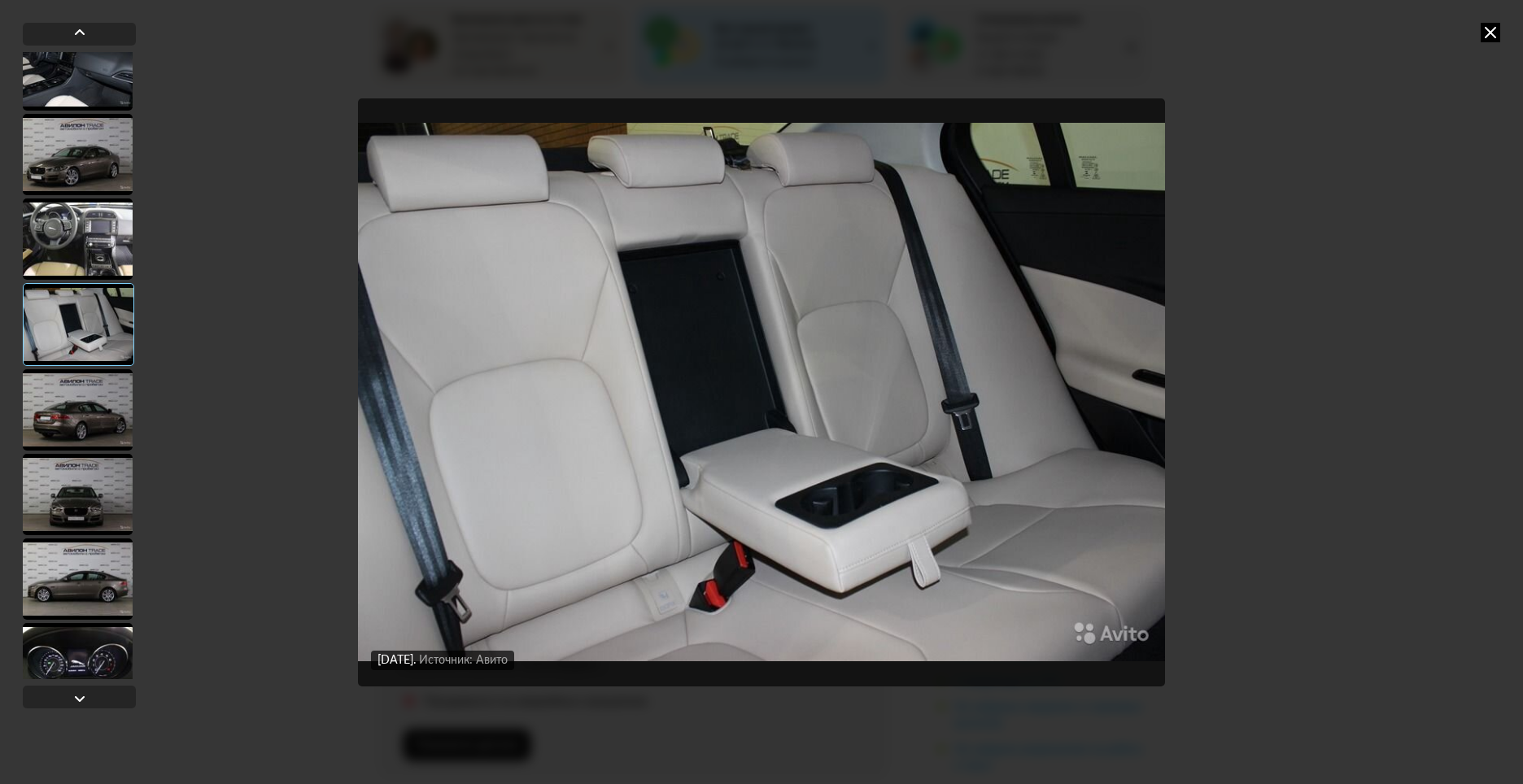
click at [81, 414] on div at bounding box center [77, 410] width 110 height 82
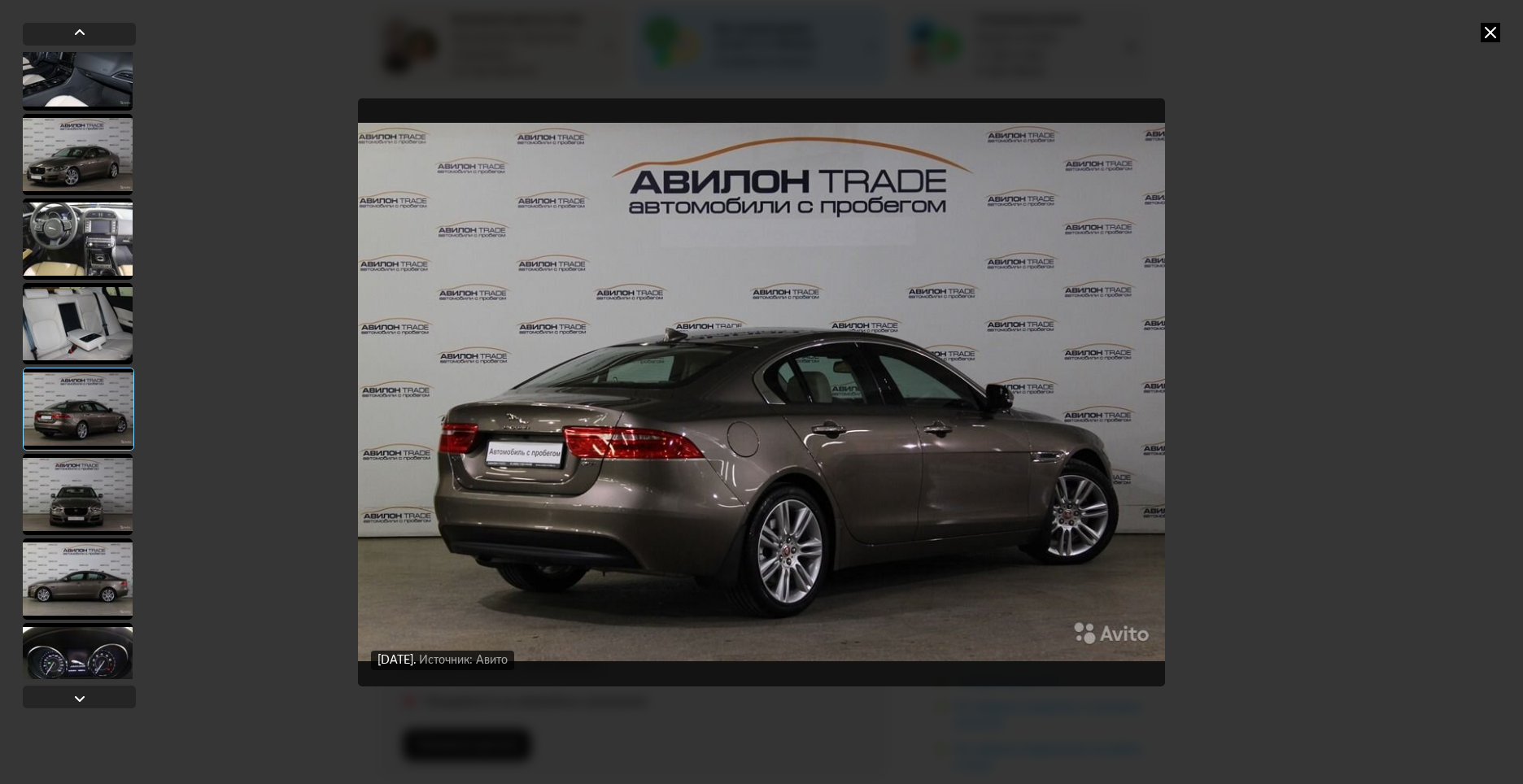
click at [95, 497] on div at bounding box center [77, 494] width 110 height 82
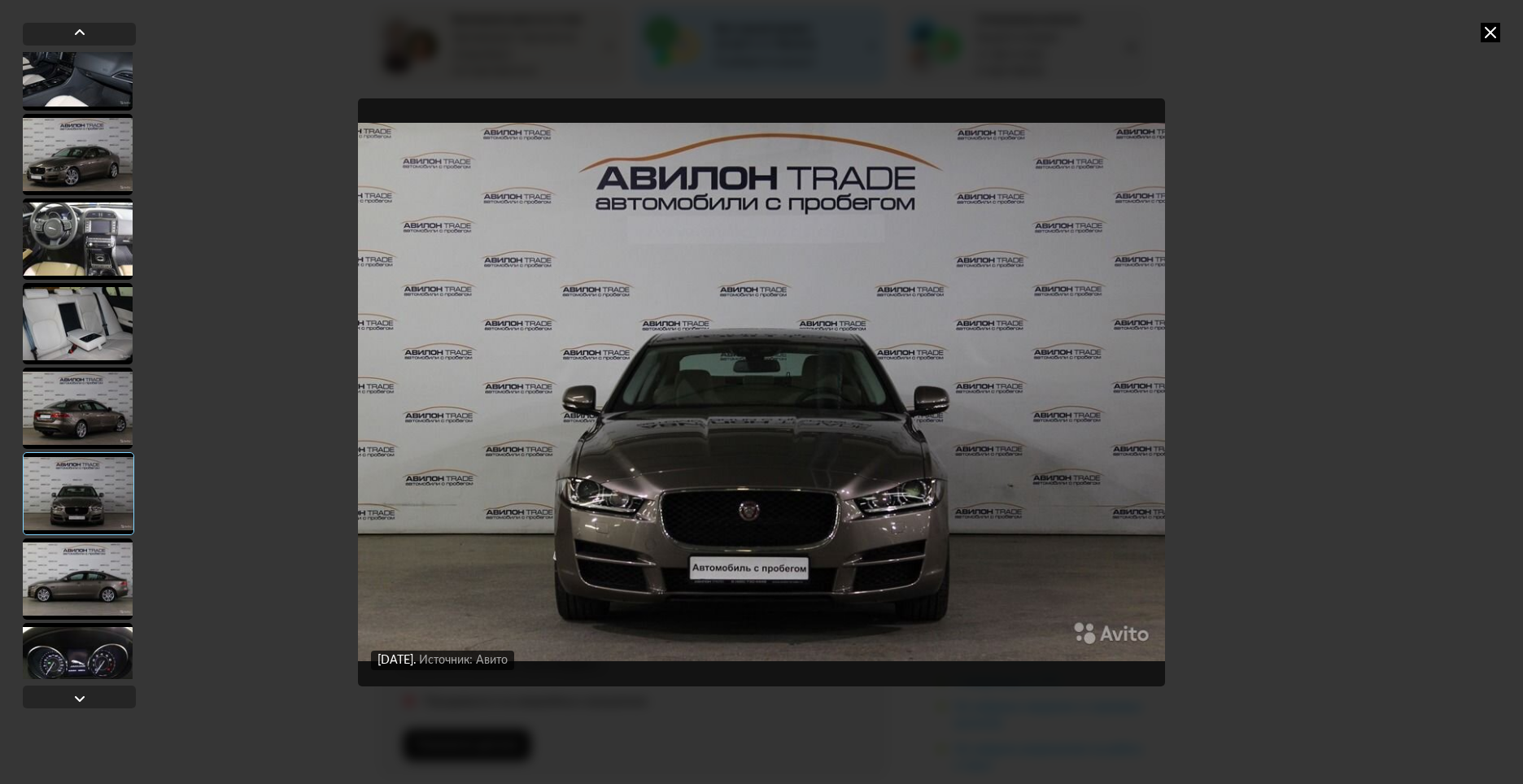
click at [91, 580] on div at bounding box center [77, 579] width 110 height 82
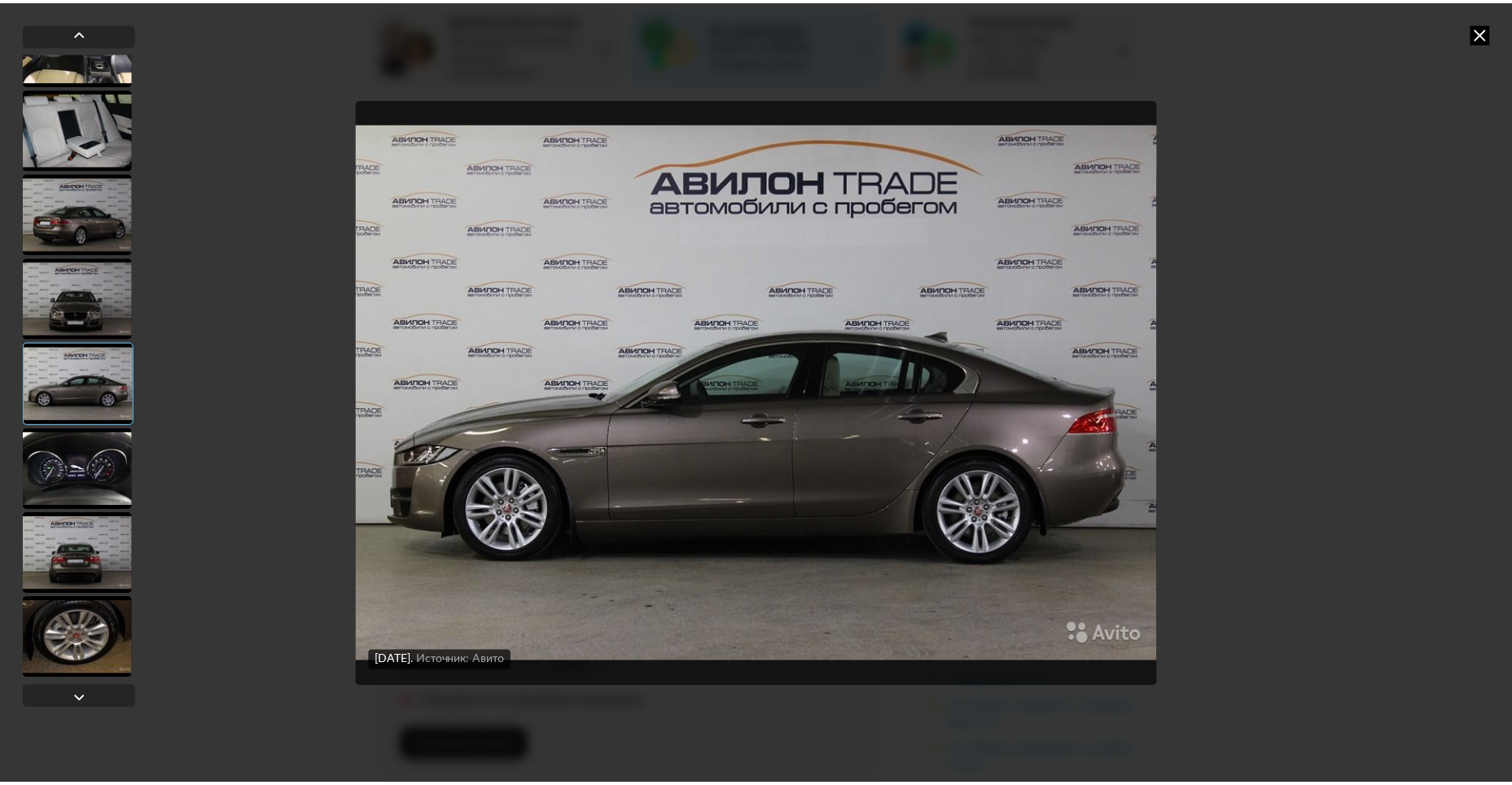
scroll to position [1745, 0]
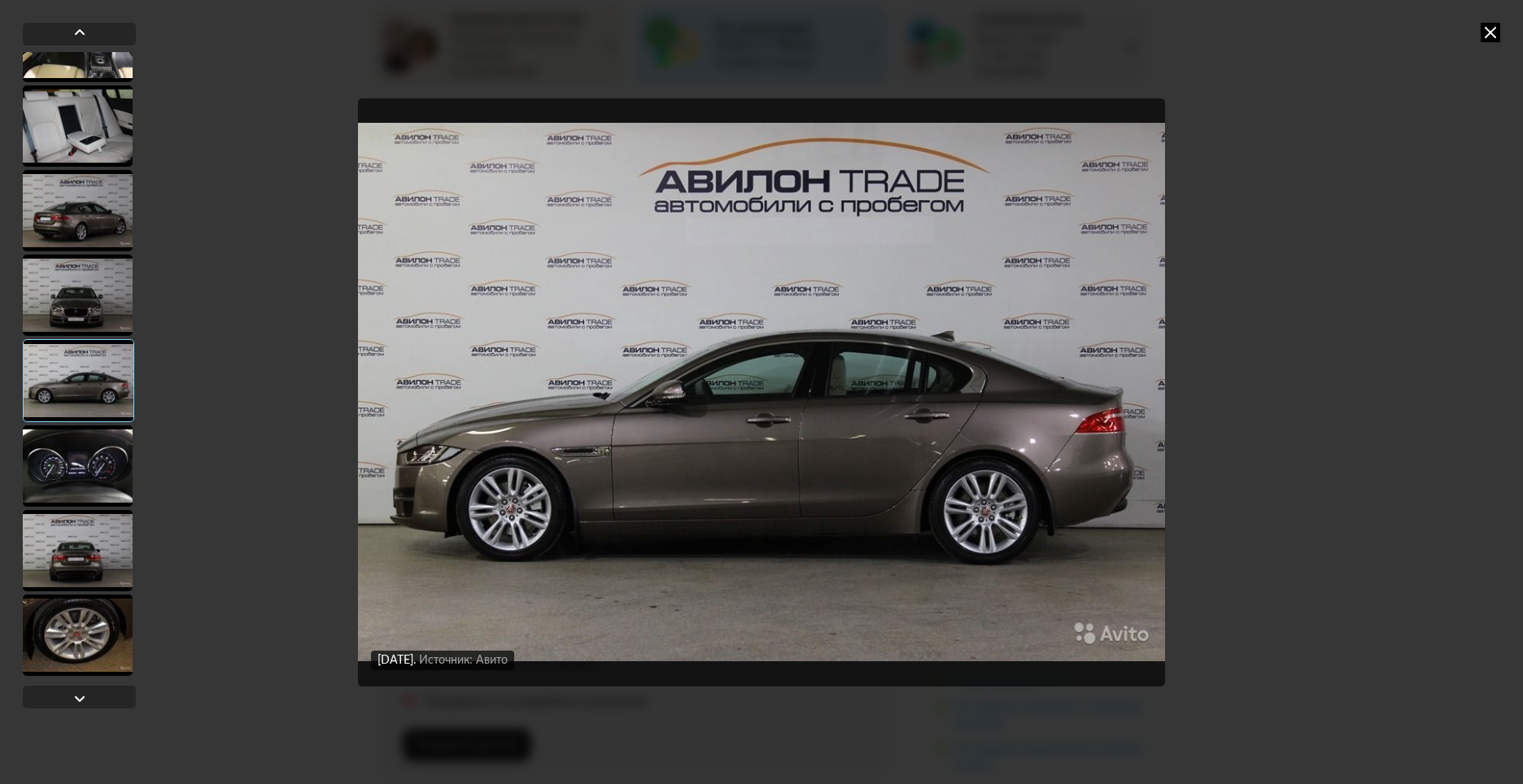
click at [1486, 30] on icon at bounding box center [1490, 32] width 19 height 19
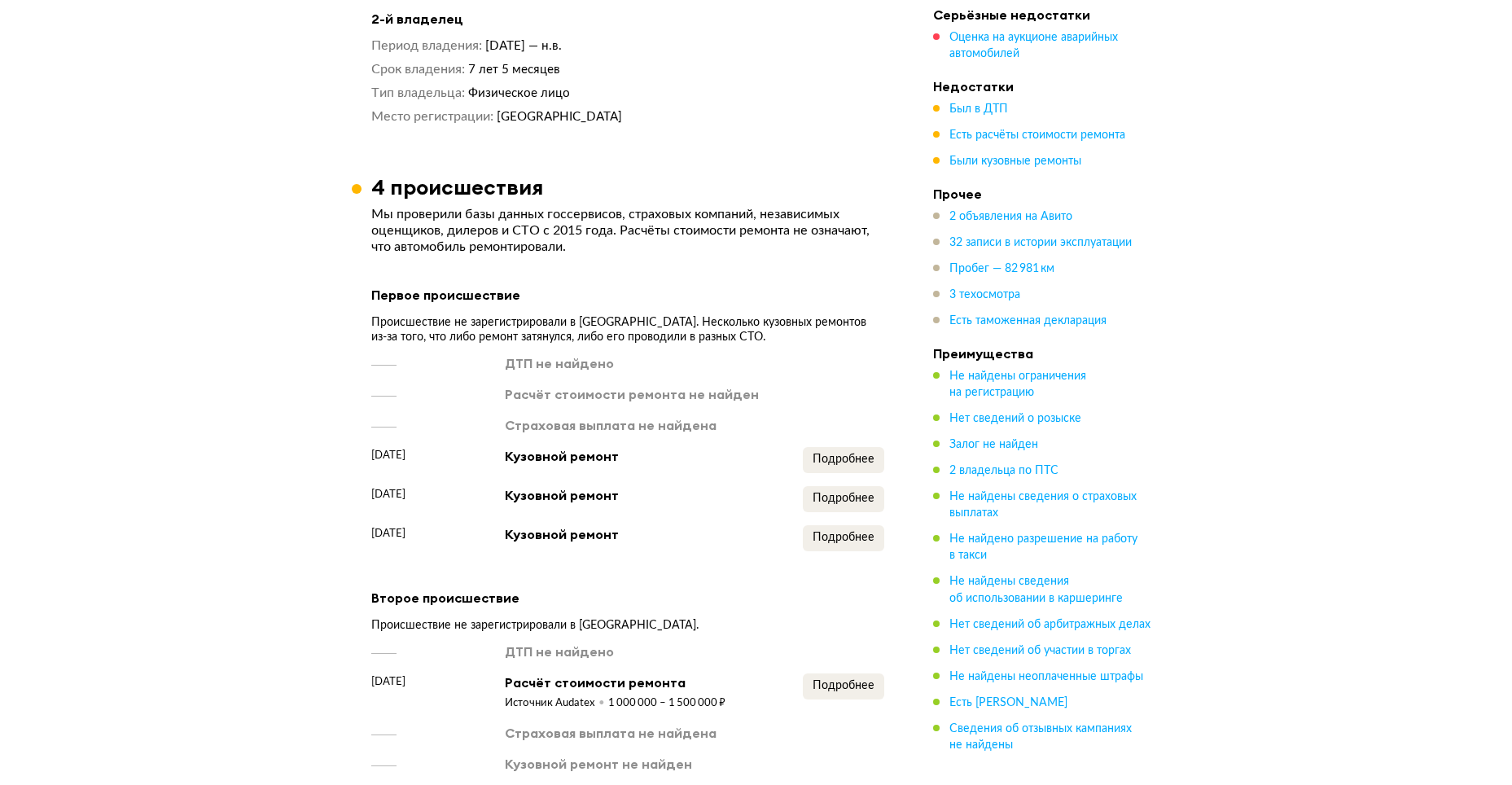
scroll to position [1628, 0]
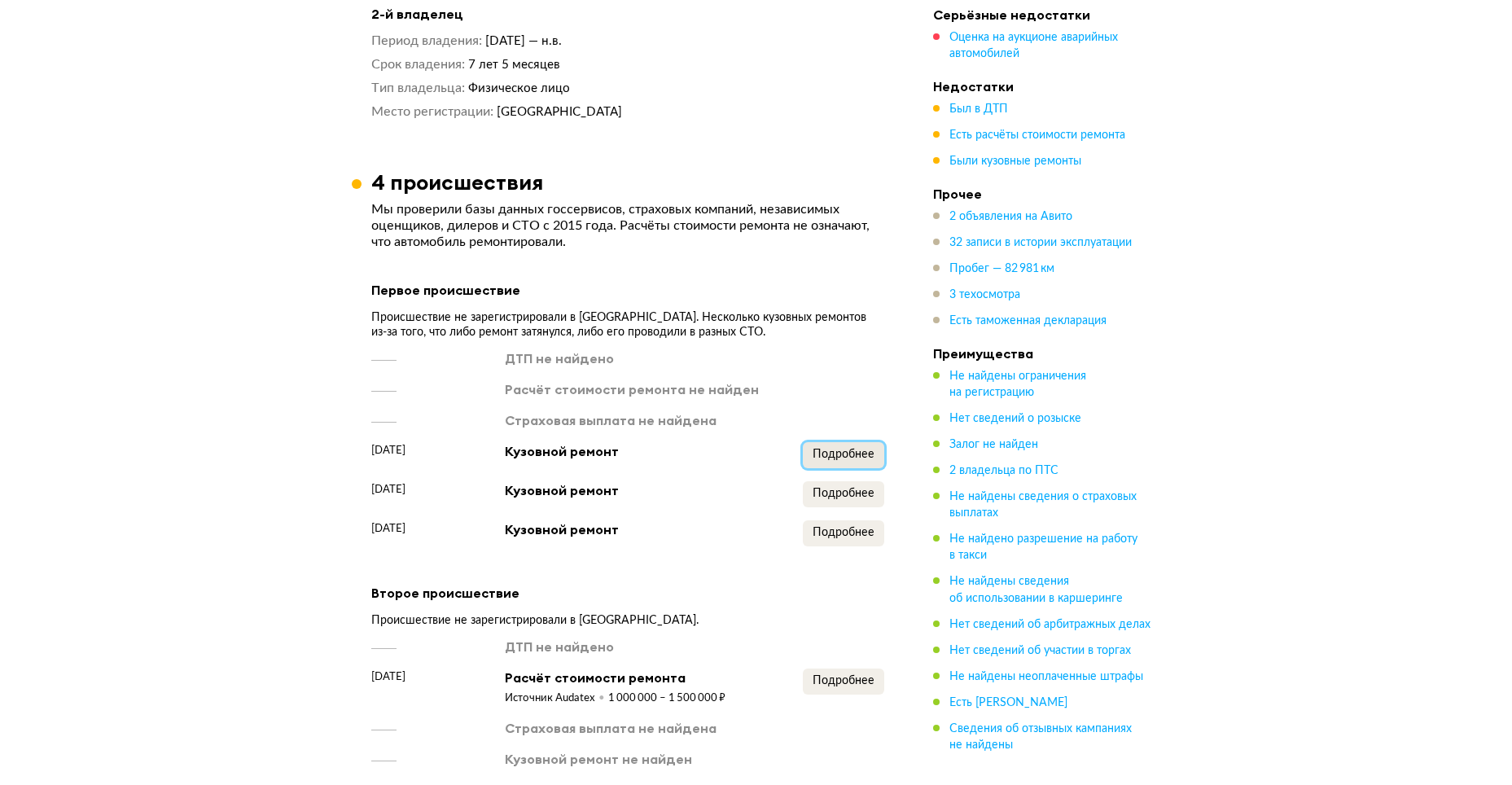
click at [831, 449] on span "Подробнее" at bounding box center [843, 454] width 62 height 11
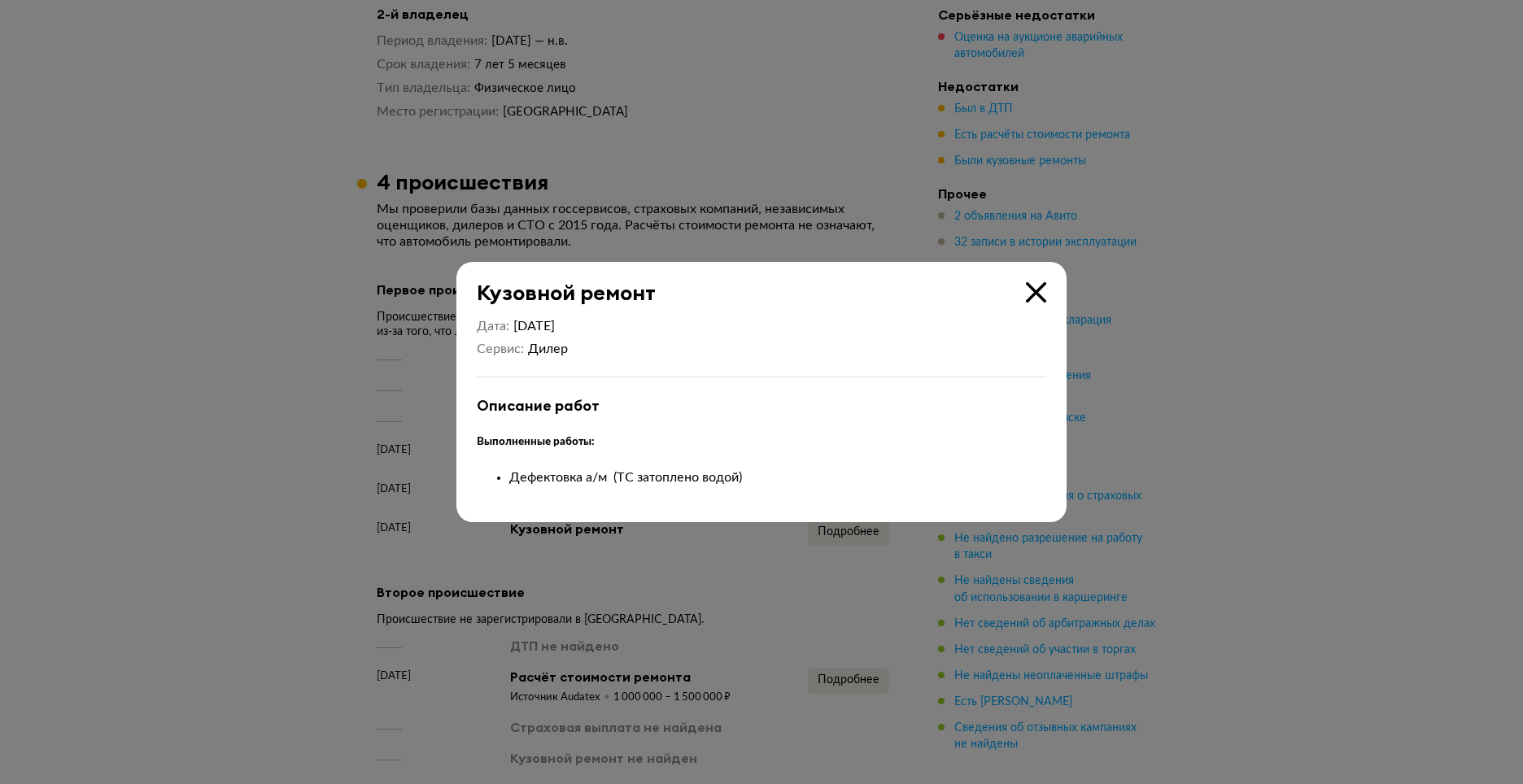
click at [1039, 298] on icon at bounding box center [1035, 291] width 20 height 20
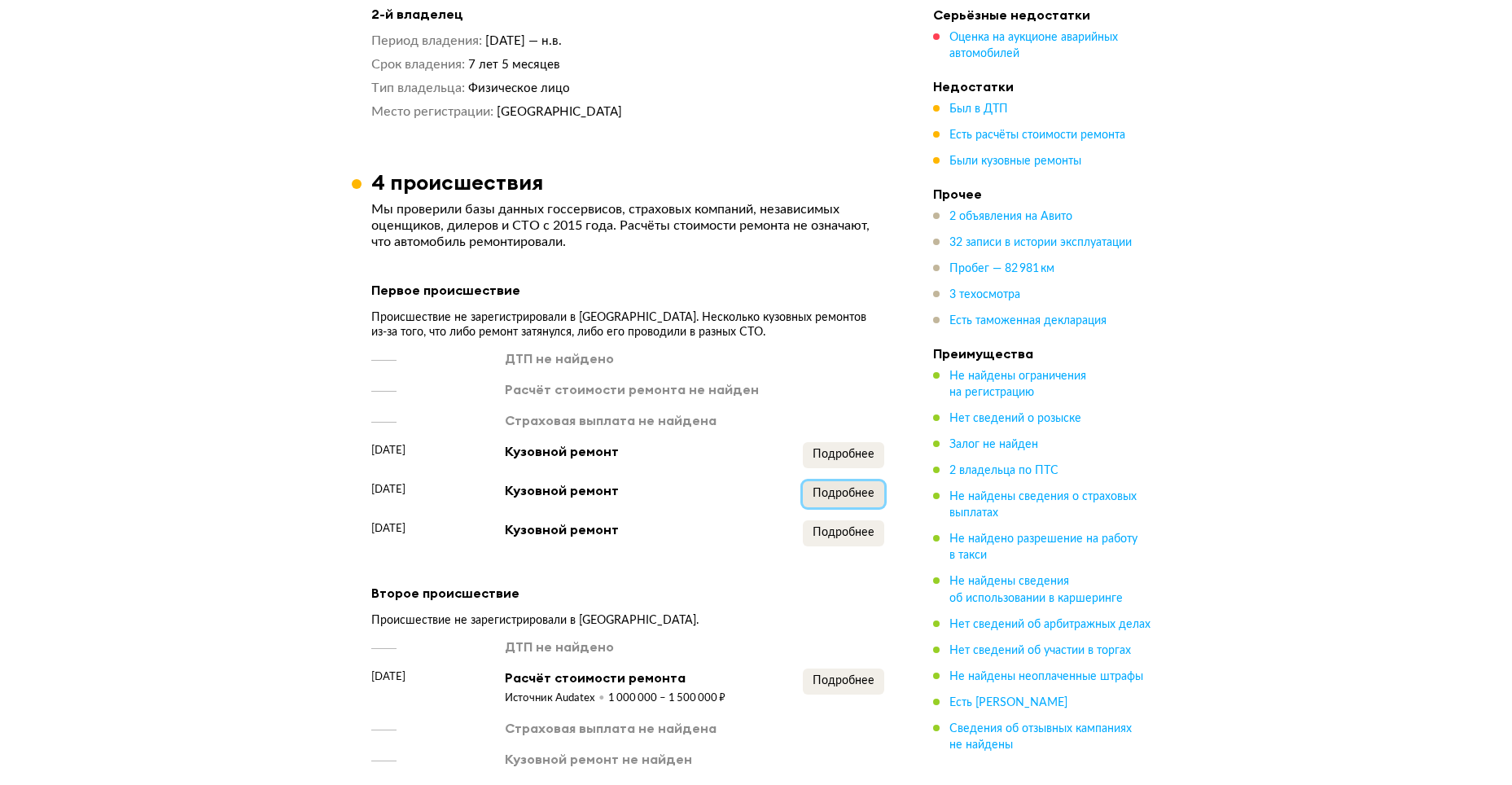
click at [824, 488] on span "Подробнее" at bounding box center [843, 493] width 62 height 11
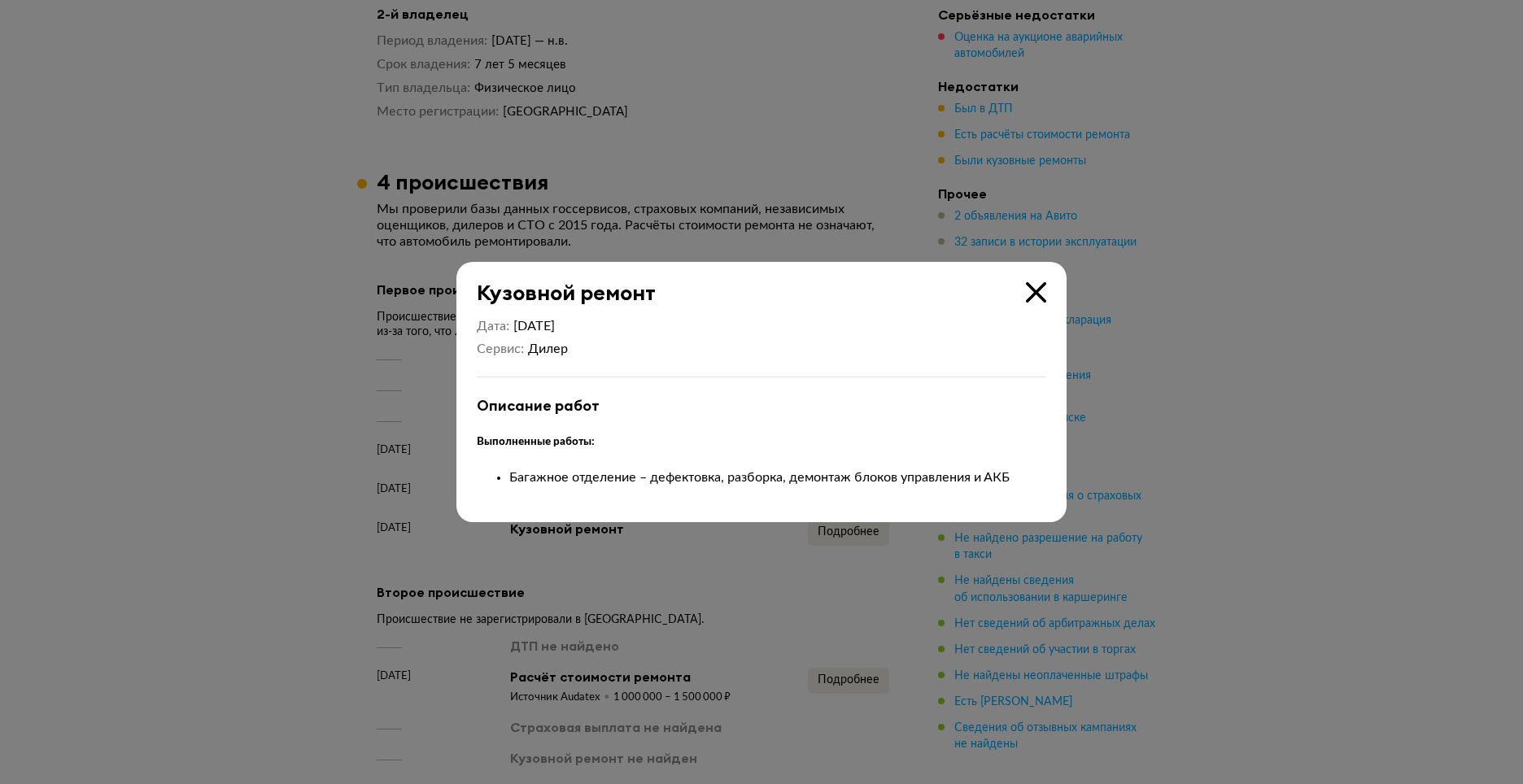
click at [1034, 297] on icon at bounding box center [1035, 291] width 20 height 20
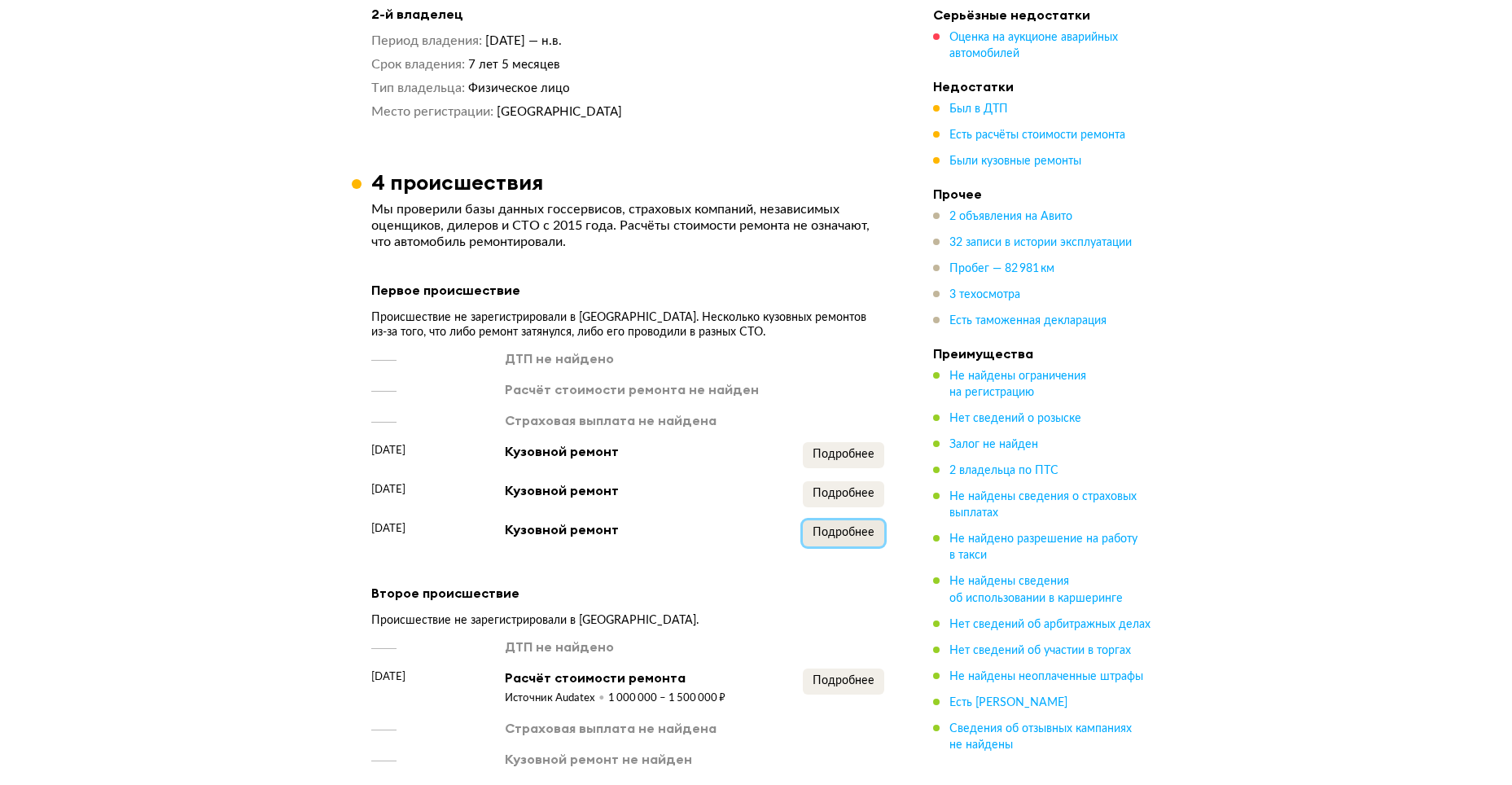
click at [857, 527] on span "Подробнее" at bounding box center [843, 532] width 62 height 11
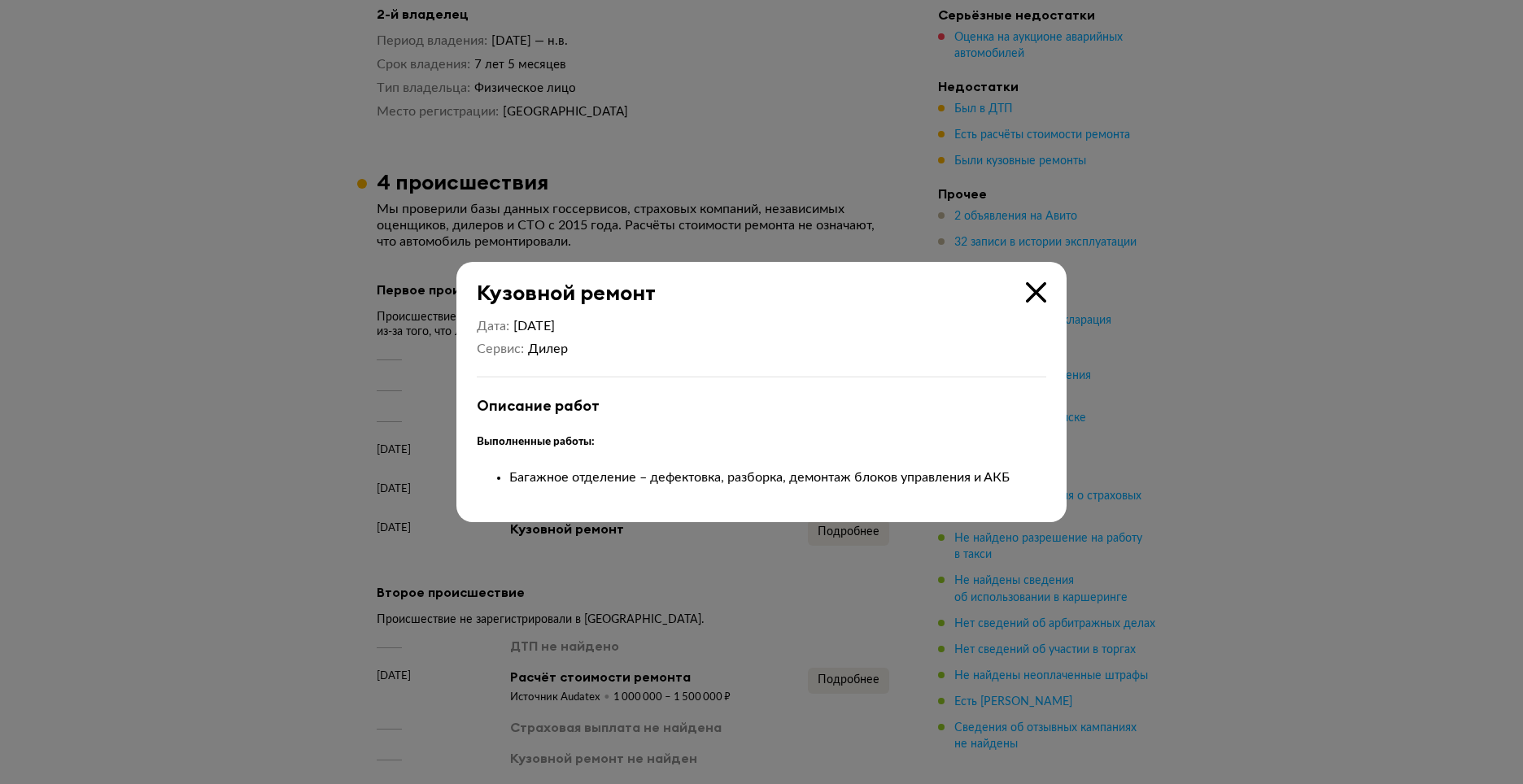
click at [1038, 291] on icon at bounding box center [1035, 291] width 20 height 20
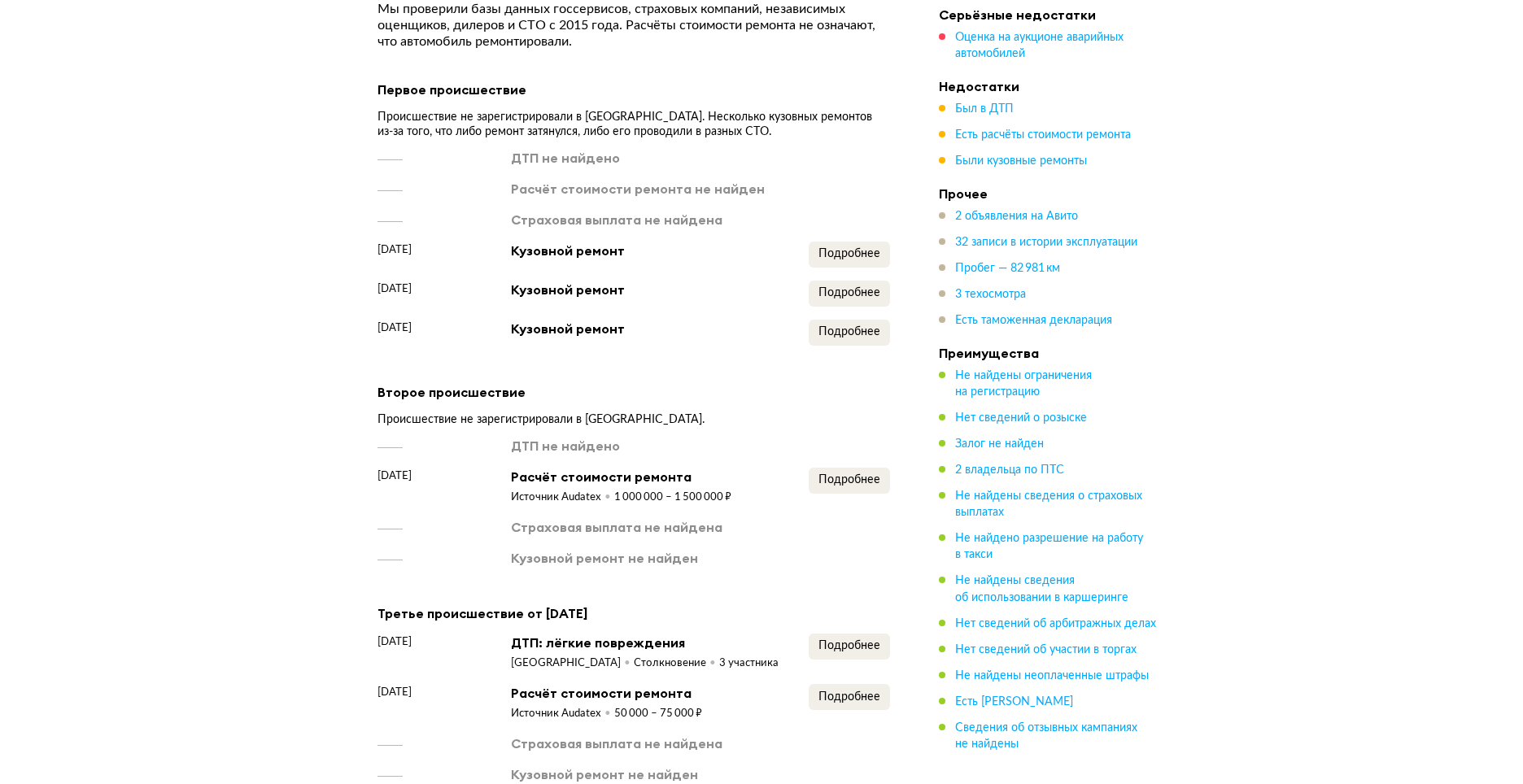
scroll to position [1870, 0]
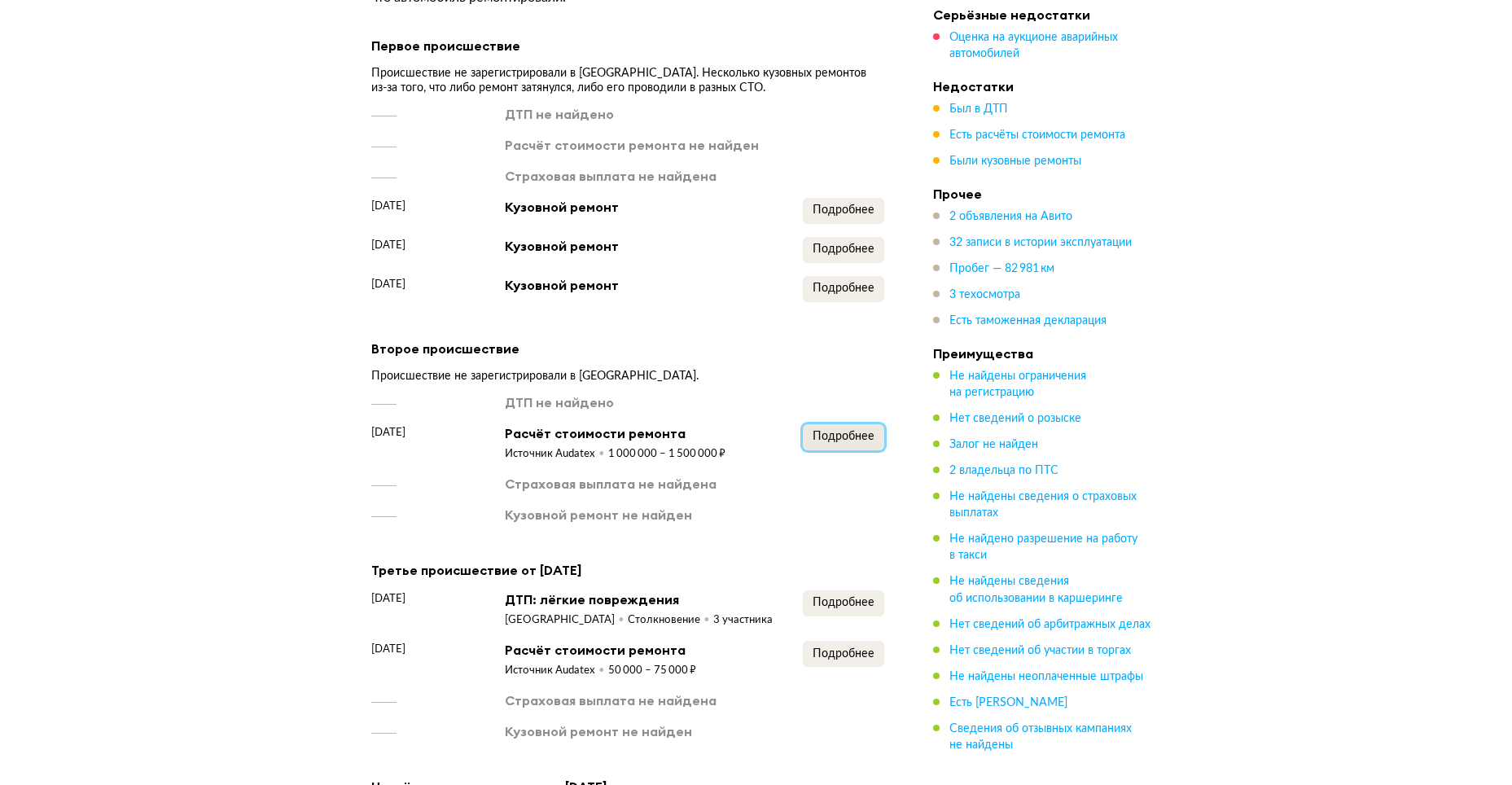
click at [827, 431] on span "Подробнее" at bounding box center [843, 436] width 62 height 11
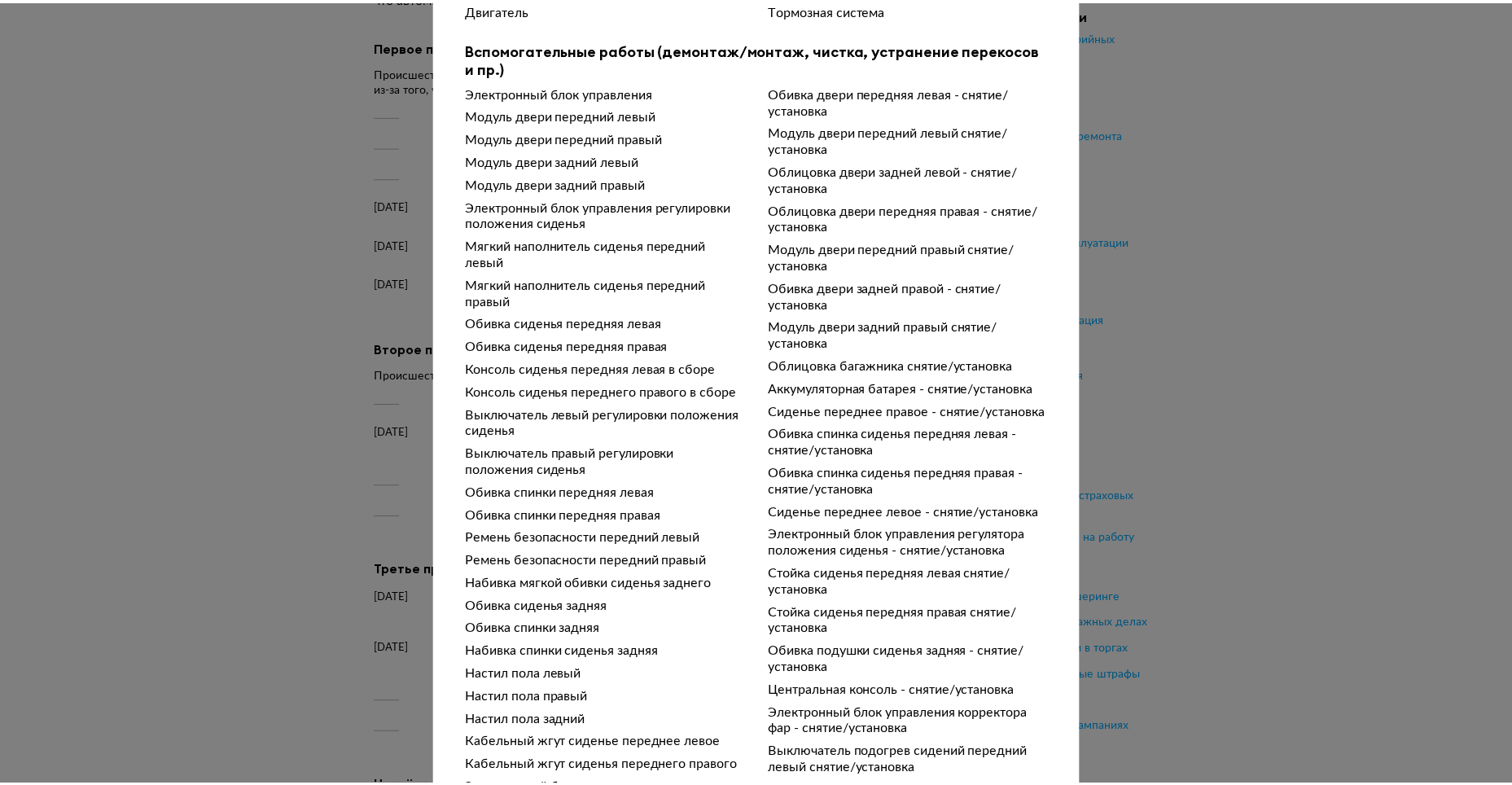
scroll to position [0, 0]
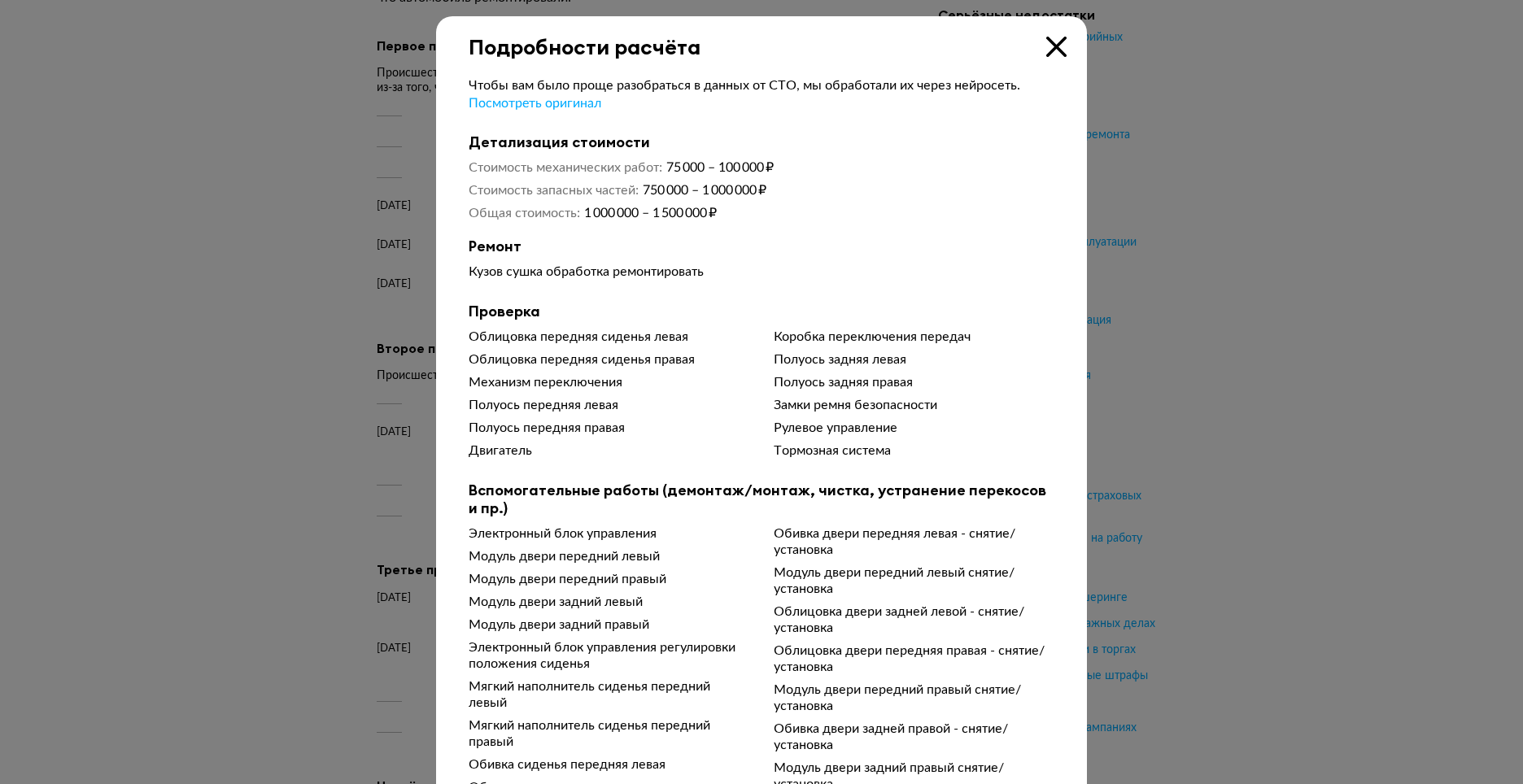
click at [1047, 42] on icon at bounding box center [1056, 46] width 20 height 20
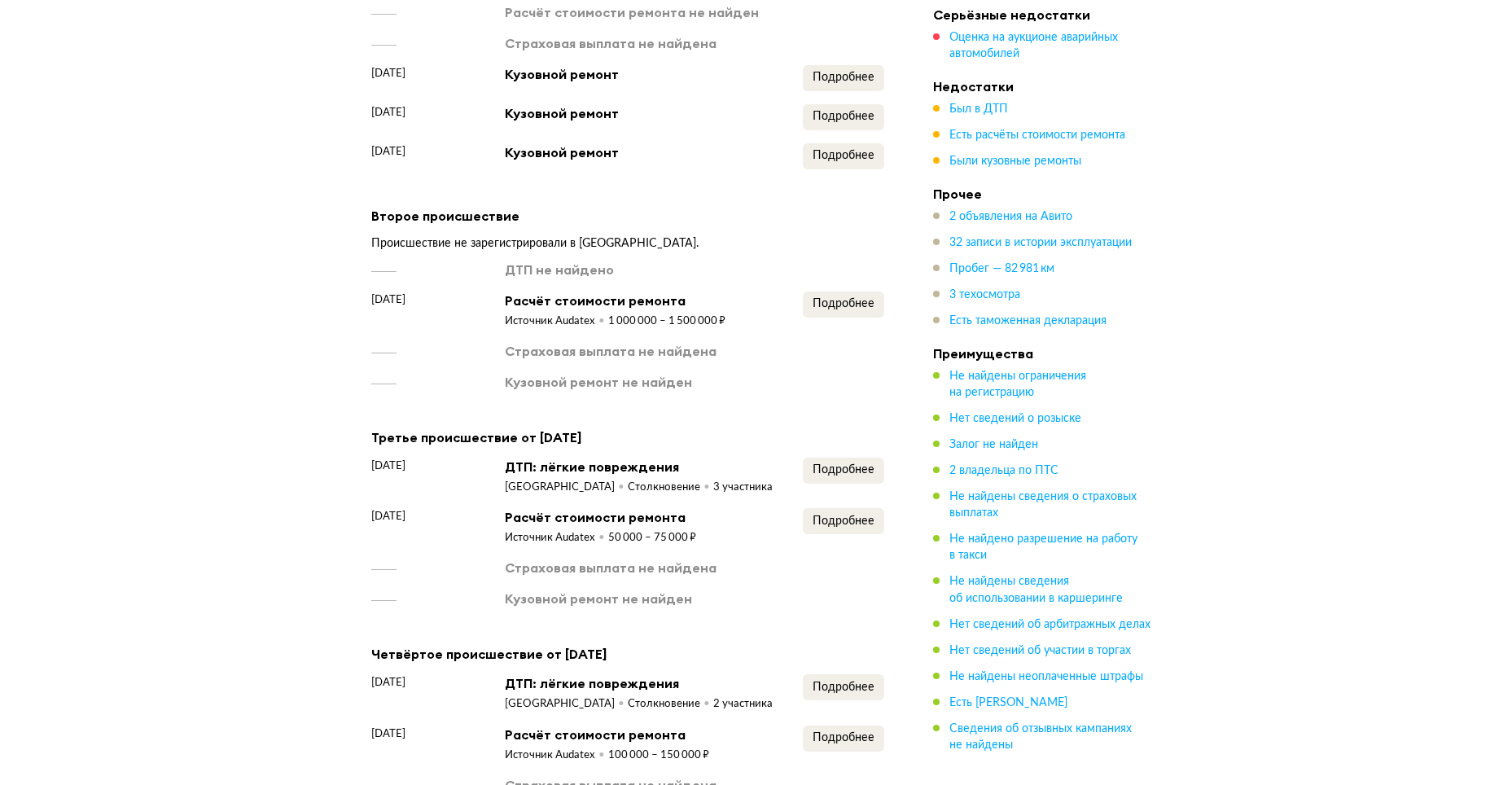
scroll to position [2116, 0]
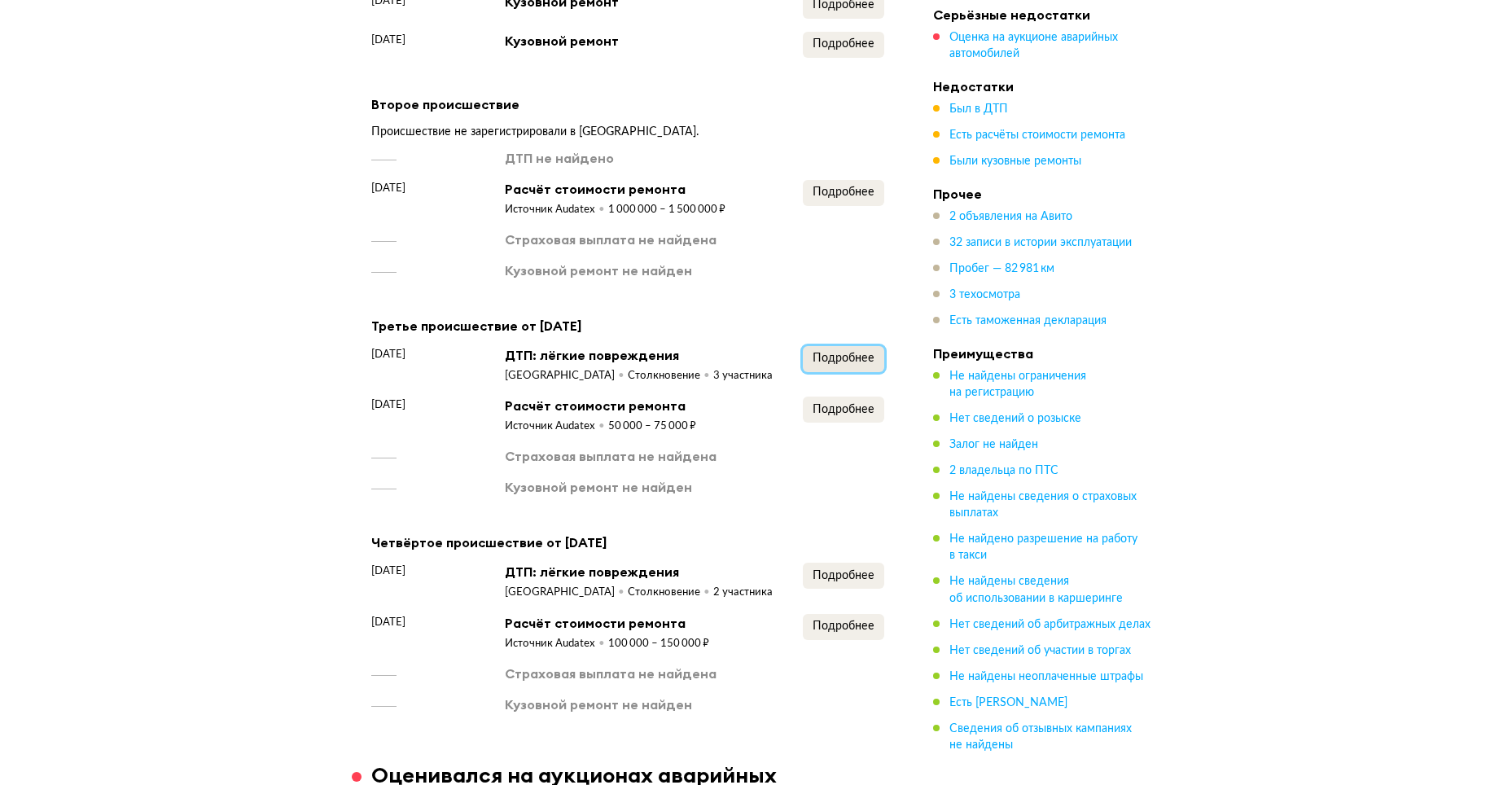
click at [862, 353] on span "Подробнее" at bounding box center [843, 358] width 62 height 11
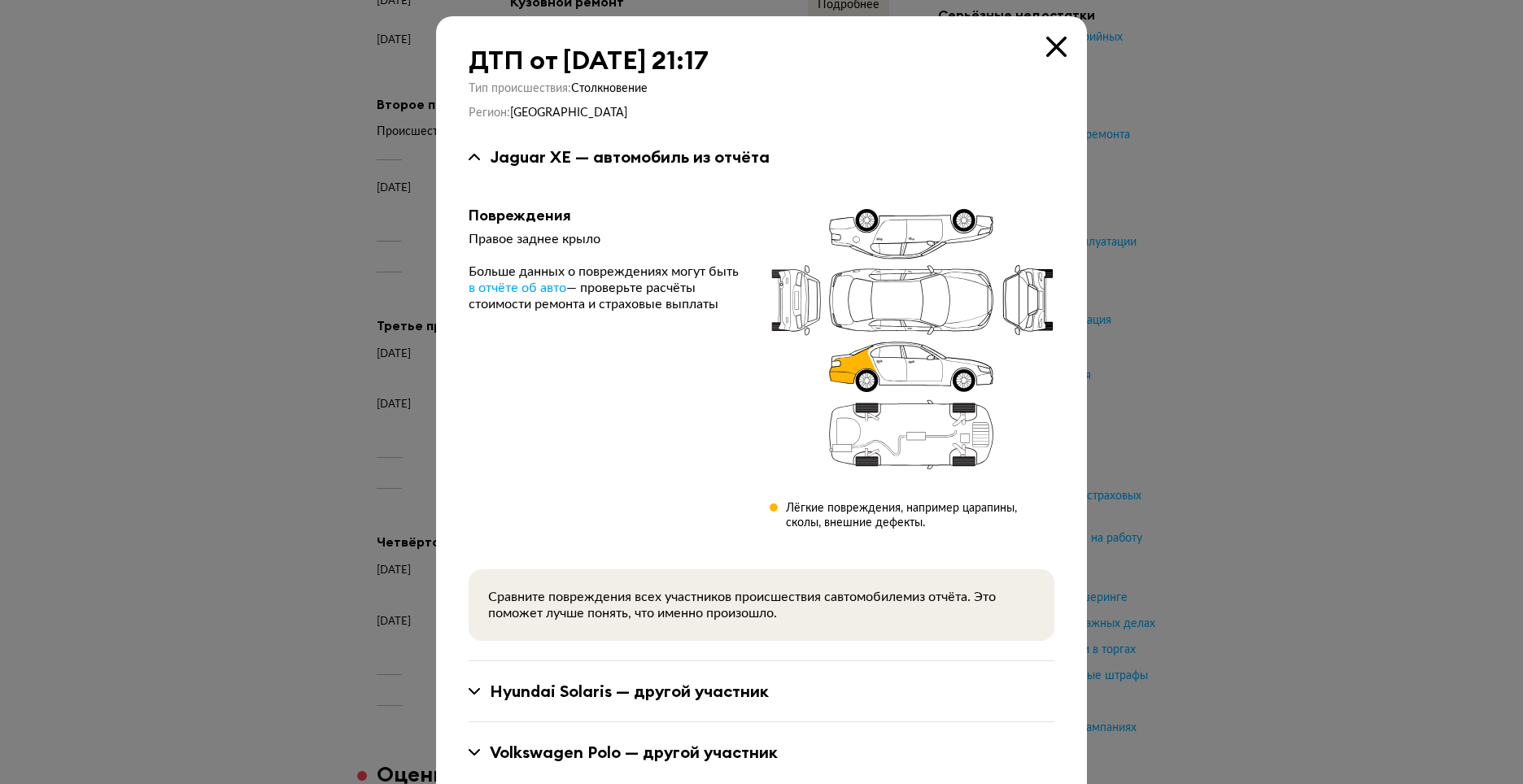
click at [1053, 49] on icon at bounding box center [1056, 46] width 20 height 20
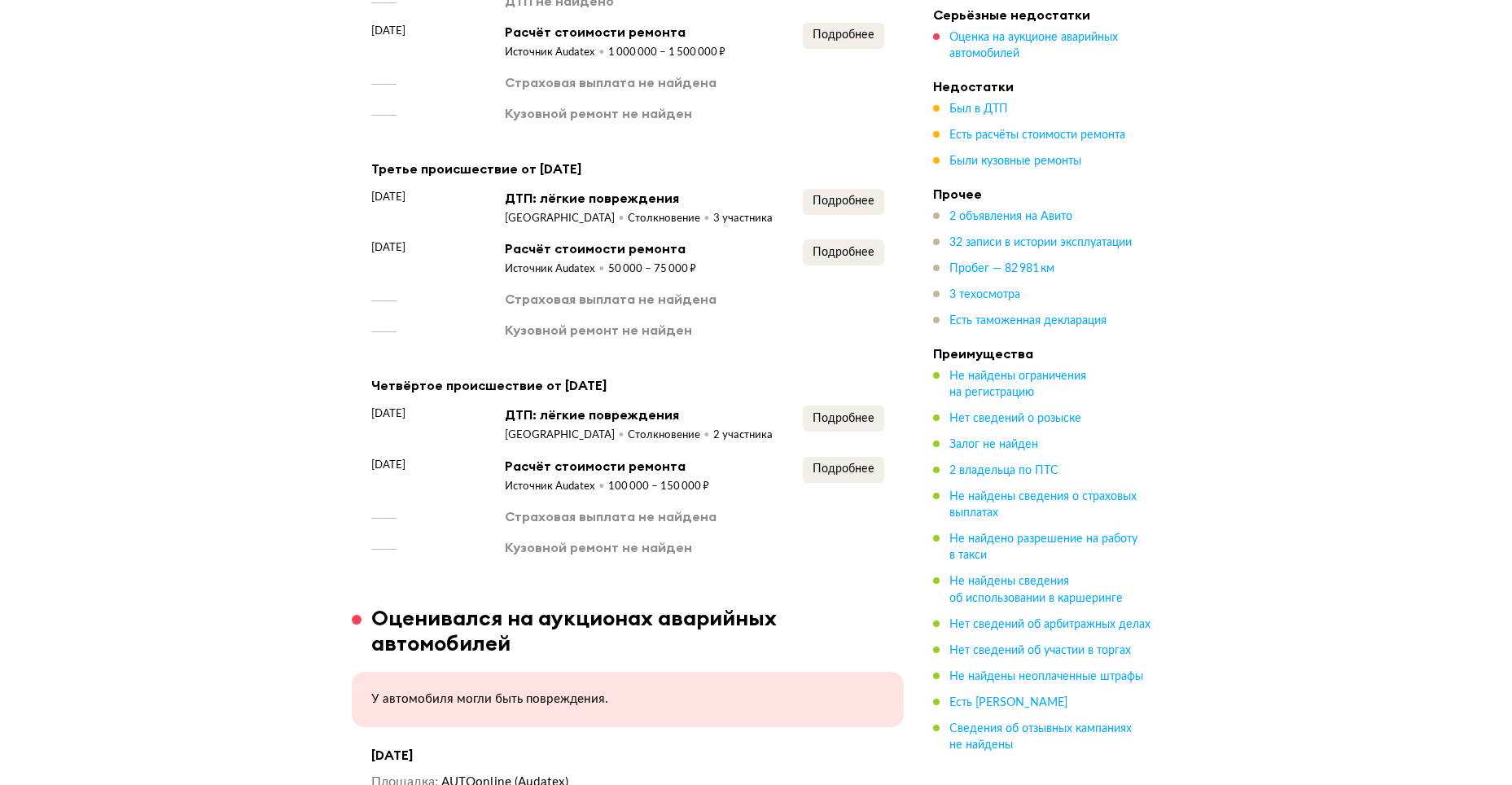
scroll to position [2279, 0]
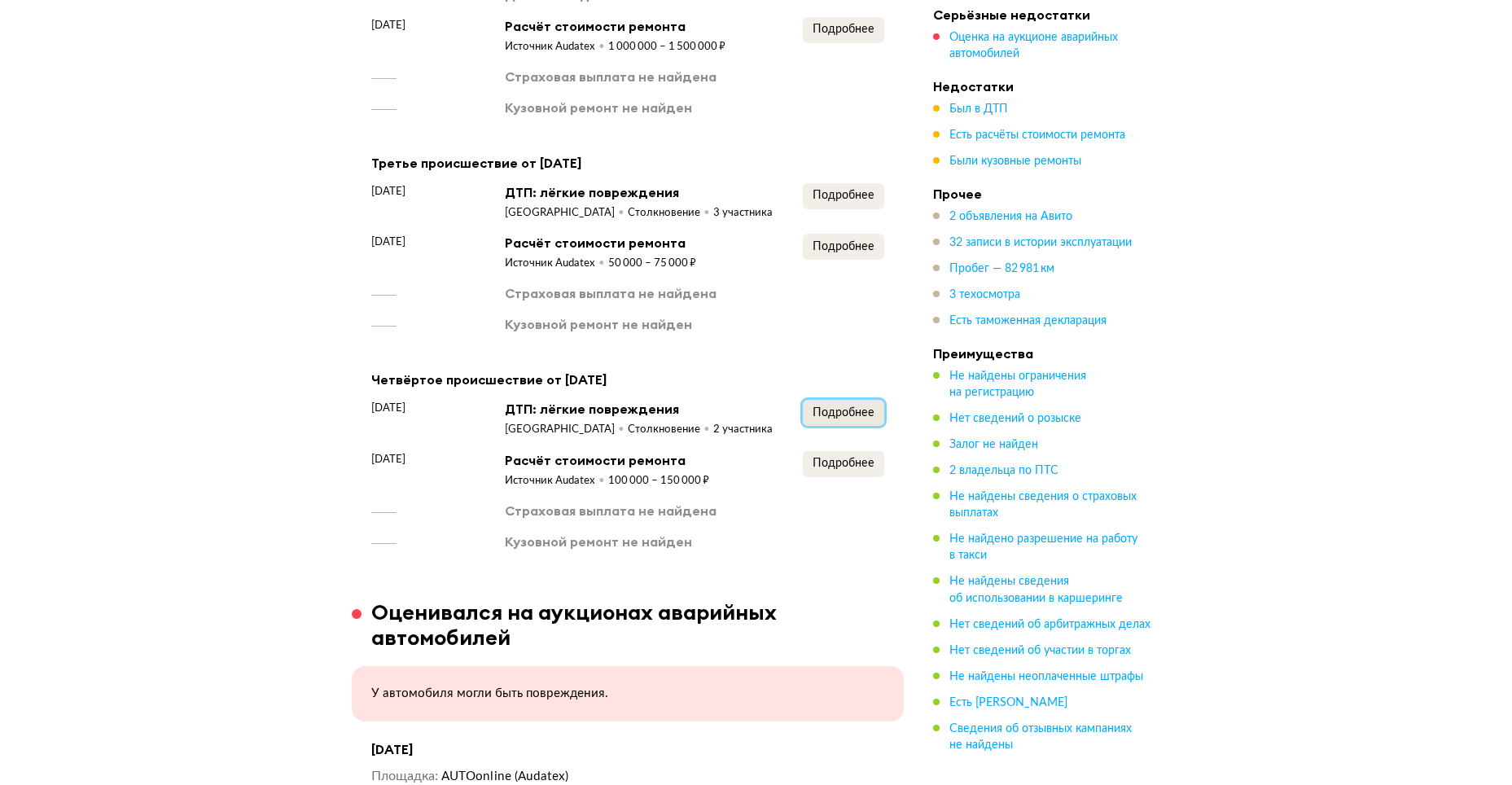
click at [860, 399] on button "Подробнее" at bounding box center [843, 412] width 82 height 26
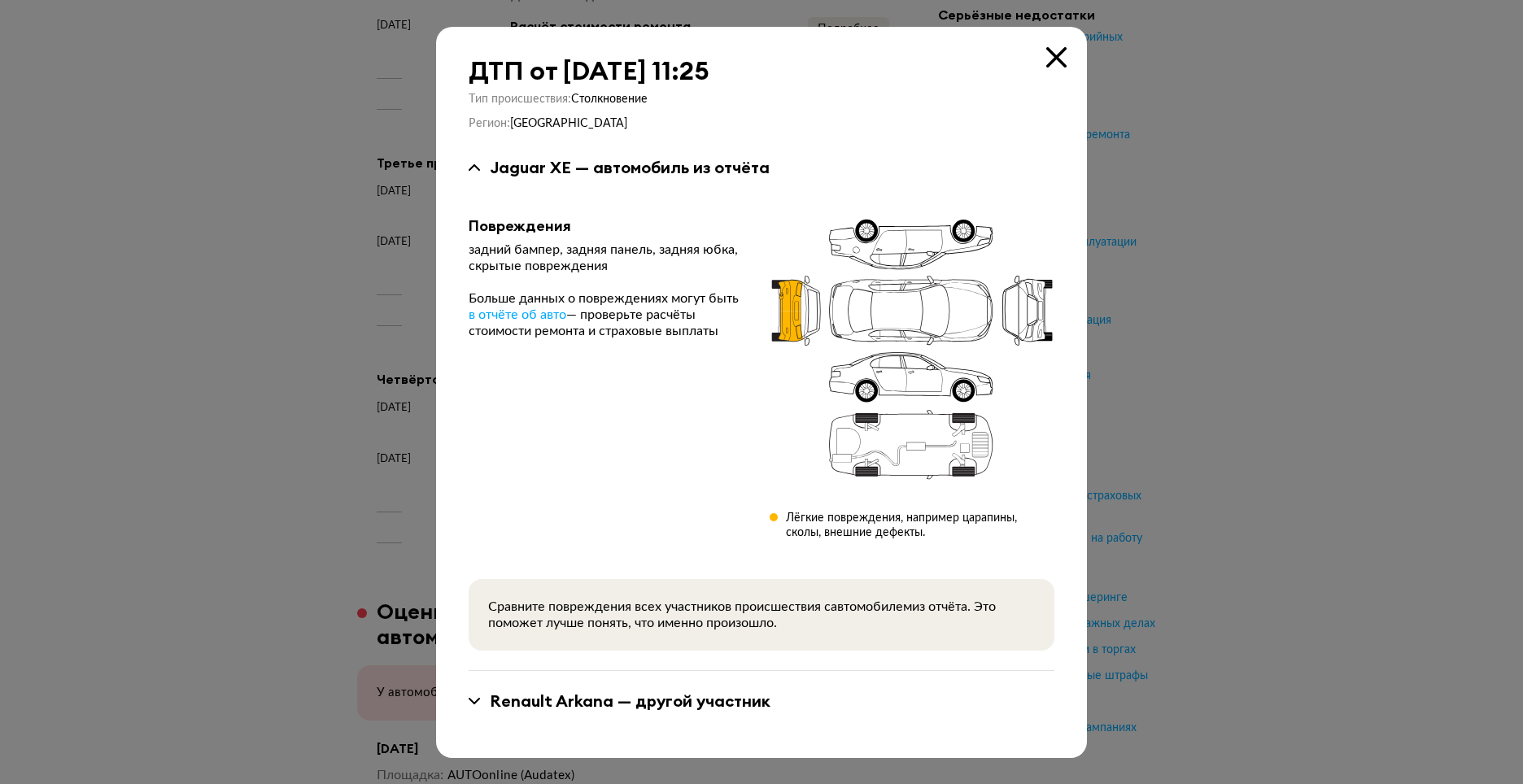
click at [1065, 53] on icon at bounding box center [1056, 56] width 20 height 20
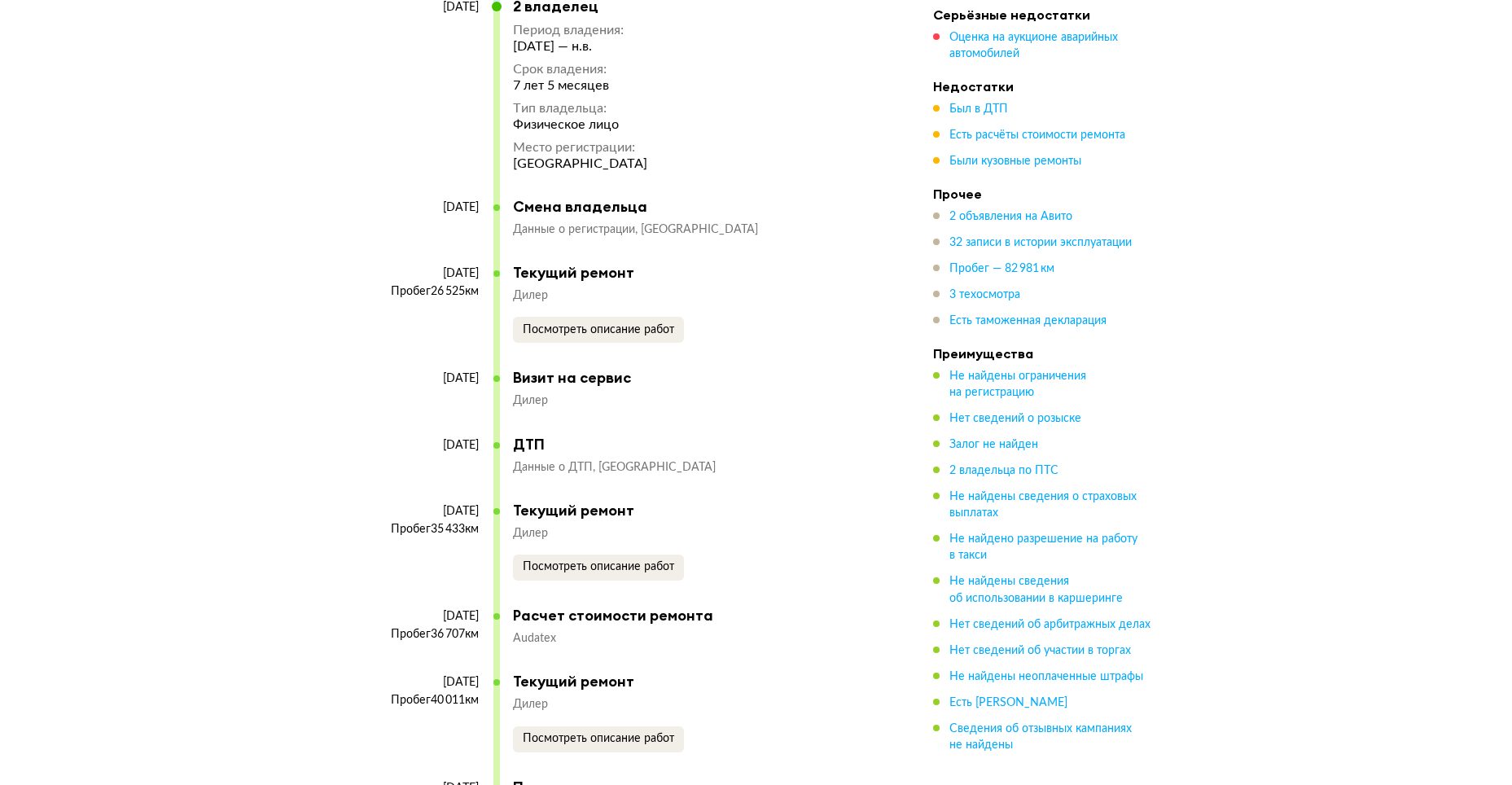
scroll to position [6838, 0]
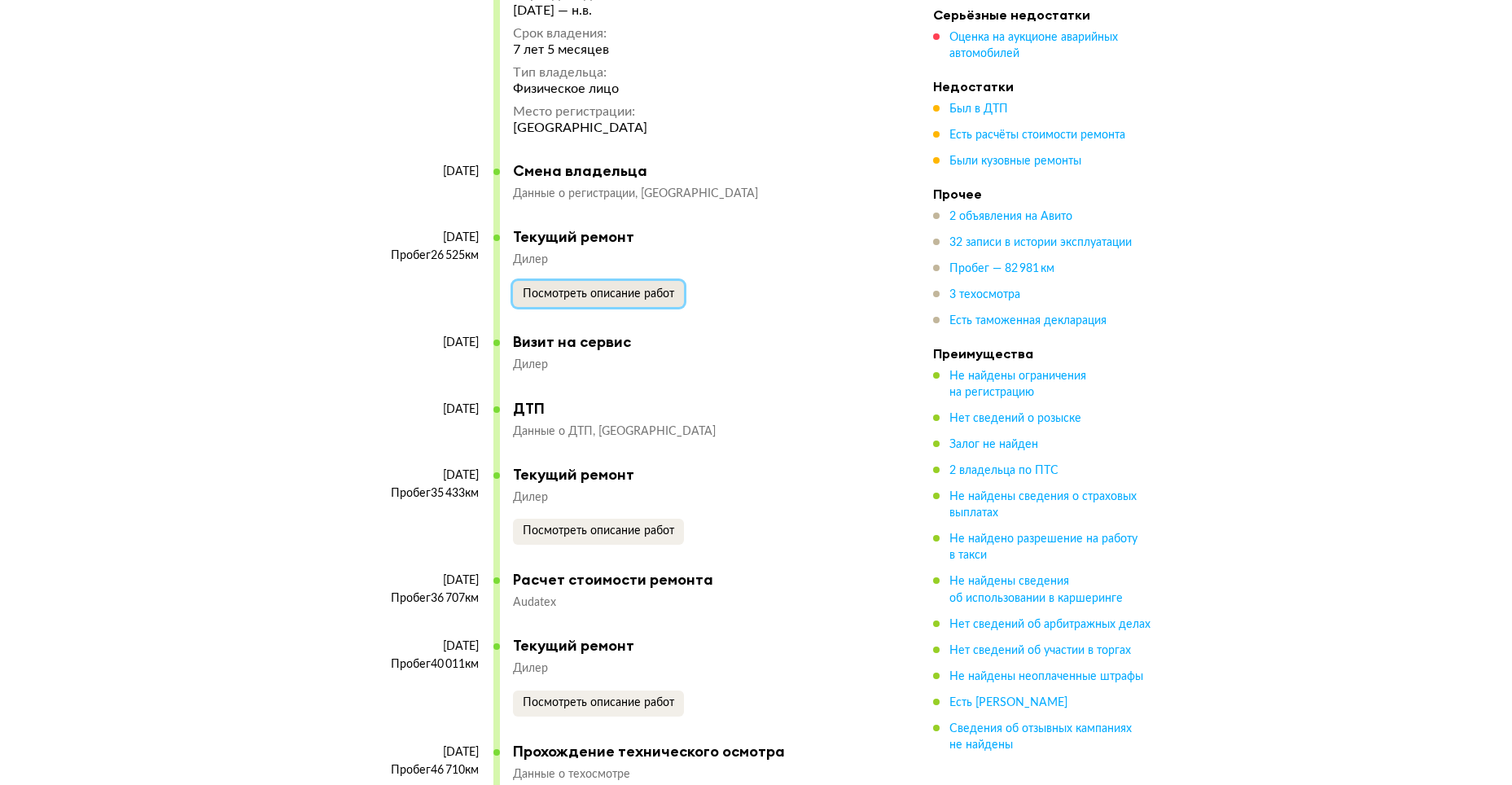
click at [631, 300] on span "Посмотреть описание работ" at bounding box center [598, 294] width 151 height 11
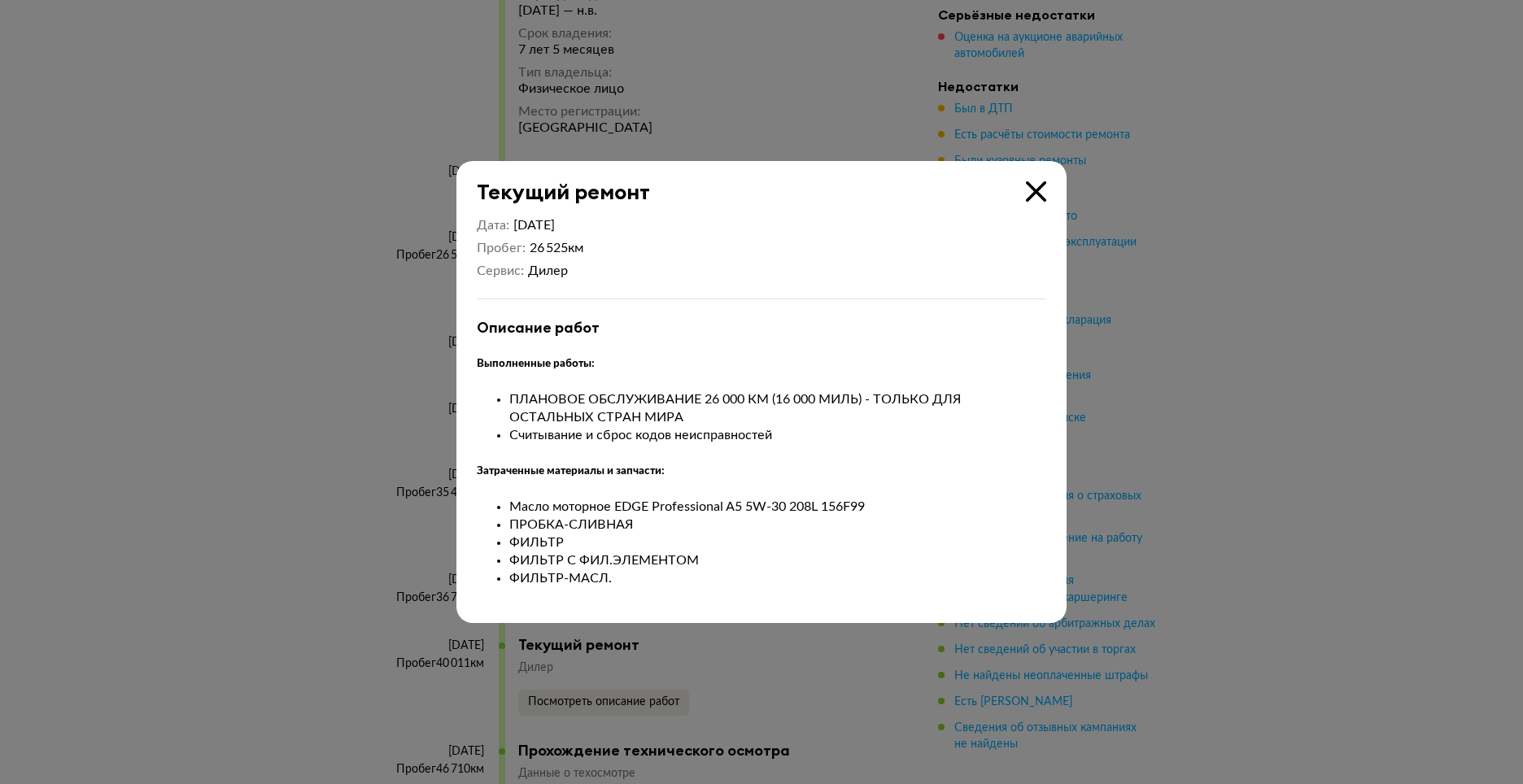
click at [703, 636] on div at bounding box center [761, 392] width 1523 height 784
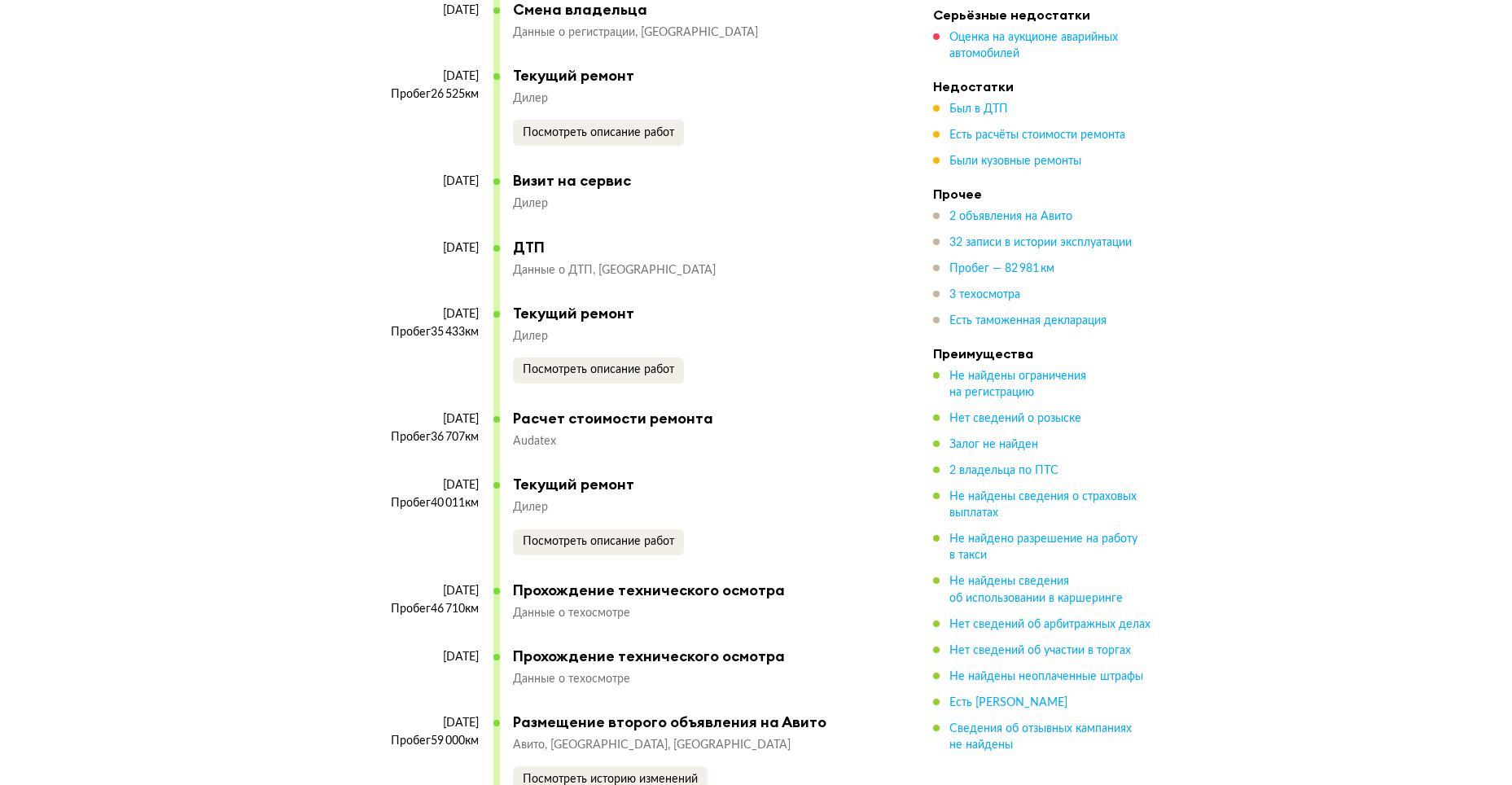
scroll to position [7001, 0]
click at [655, 545] on span "Посмотреть описание работ" at bounding box center [598, 539] width 151 height 11
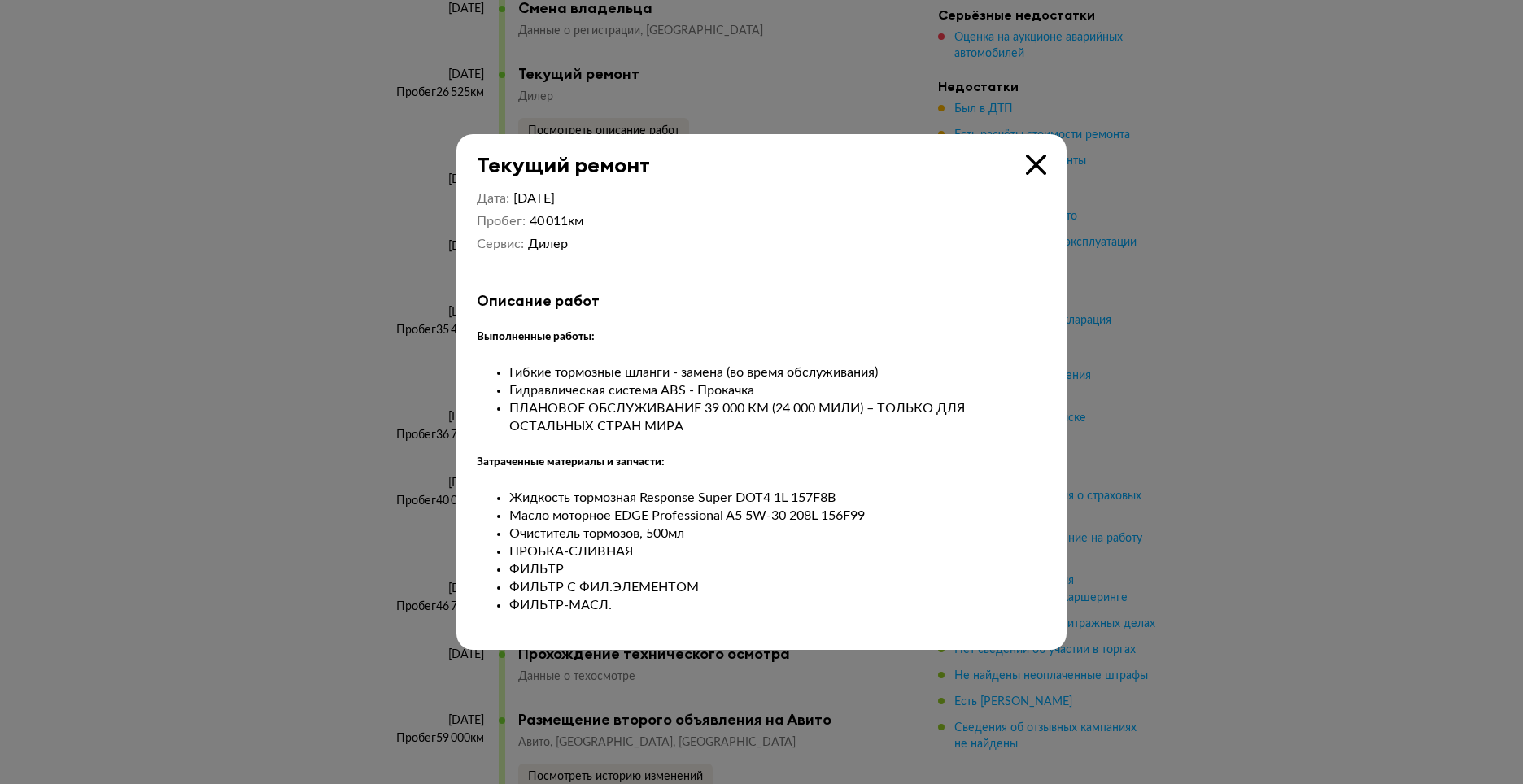
click at [832, 657] on div at bounding box center [761, 392] width 1523 height 784
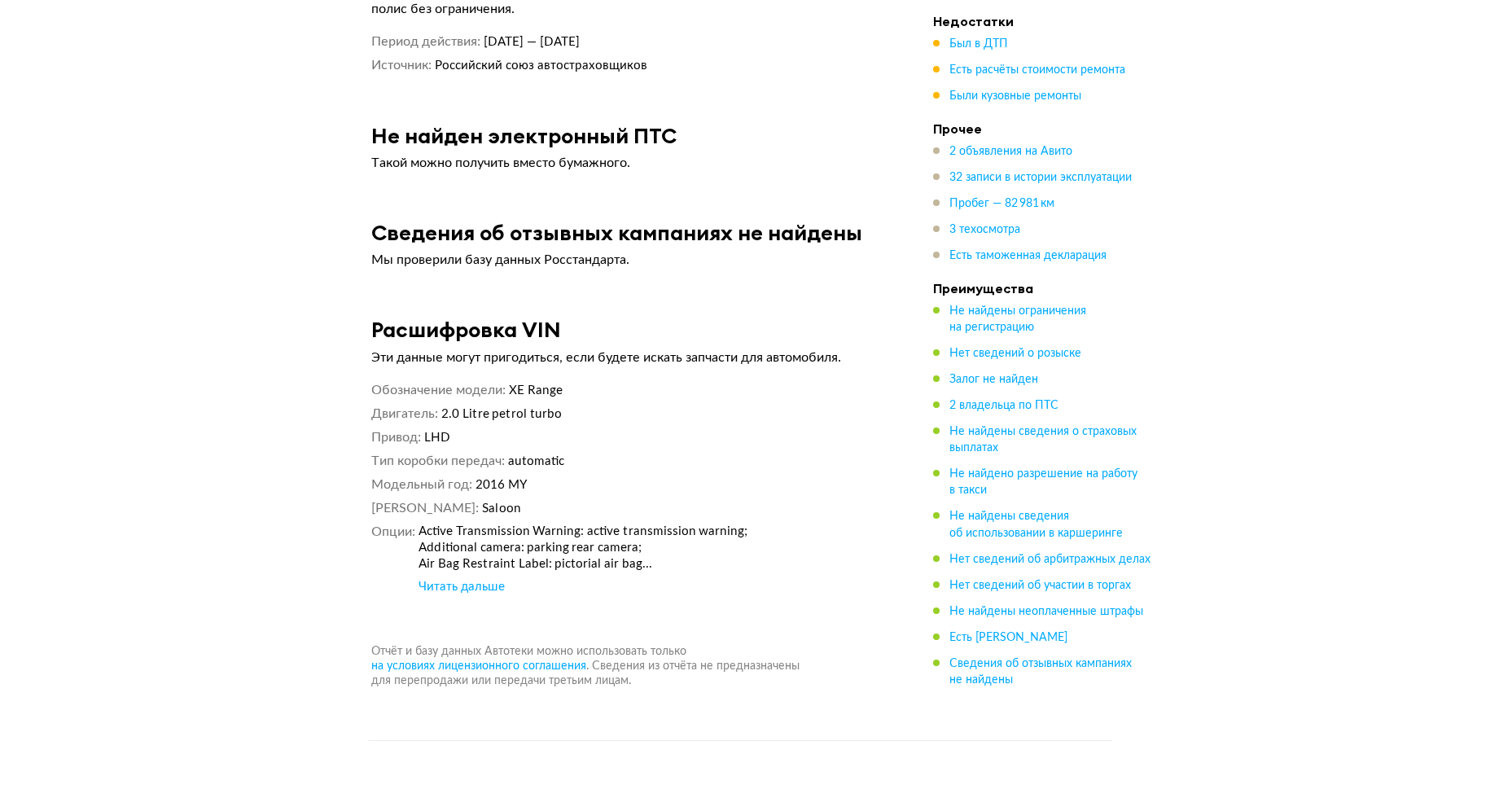
scroll to position [9362, 0]
